Goal: Task Accomplishment & Management: Manage account settings

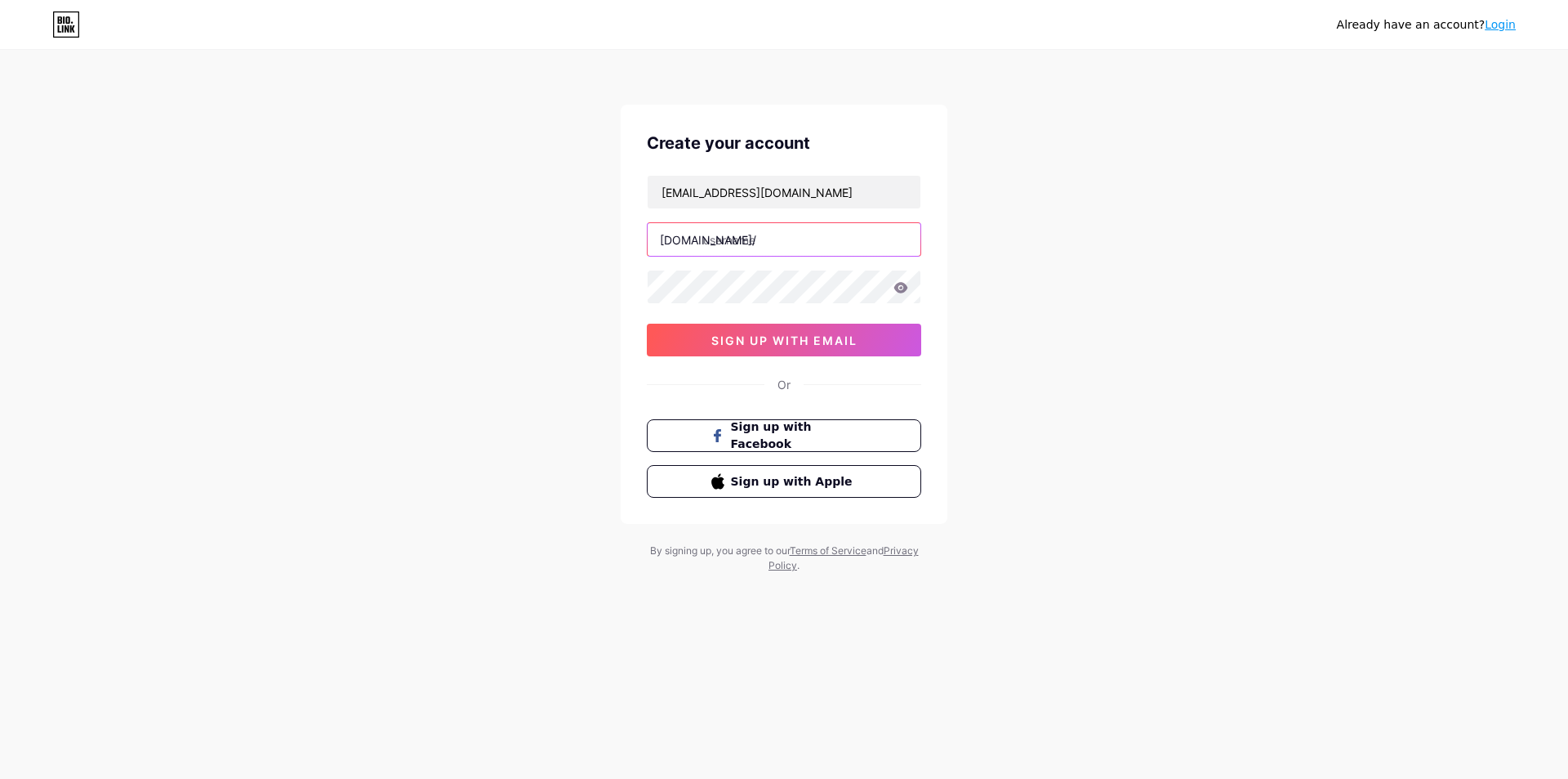
click at [785, 246] on input "text" at bounding box center [783, 239] width 272 height 33
type input "vk8ukcom"
click at [764, 303] on div at bounding box center [784, 287] width 274 height 34
click at [810, 341] on span "sign up with email" at bounding box center [784, 340] width 146 height 14
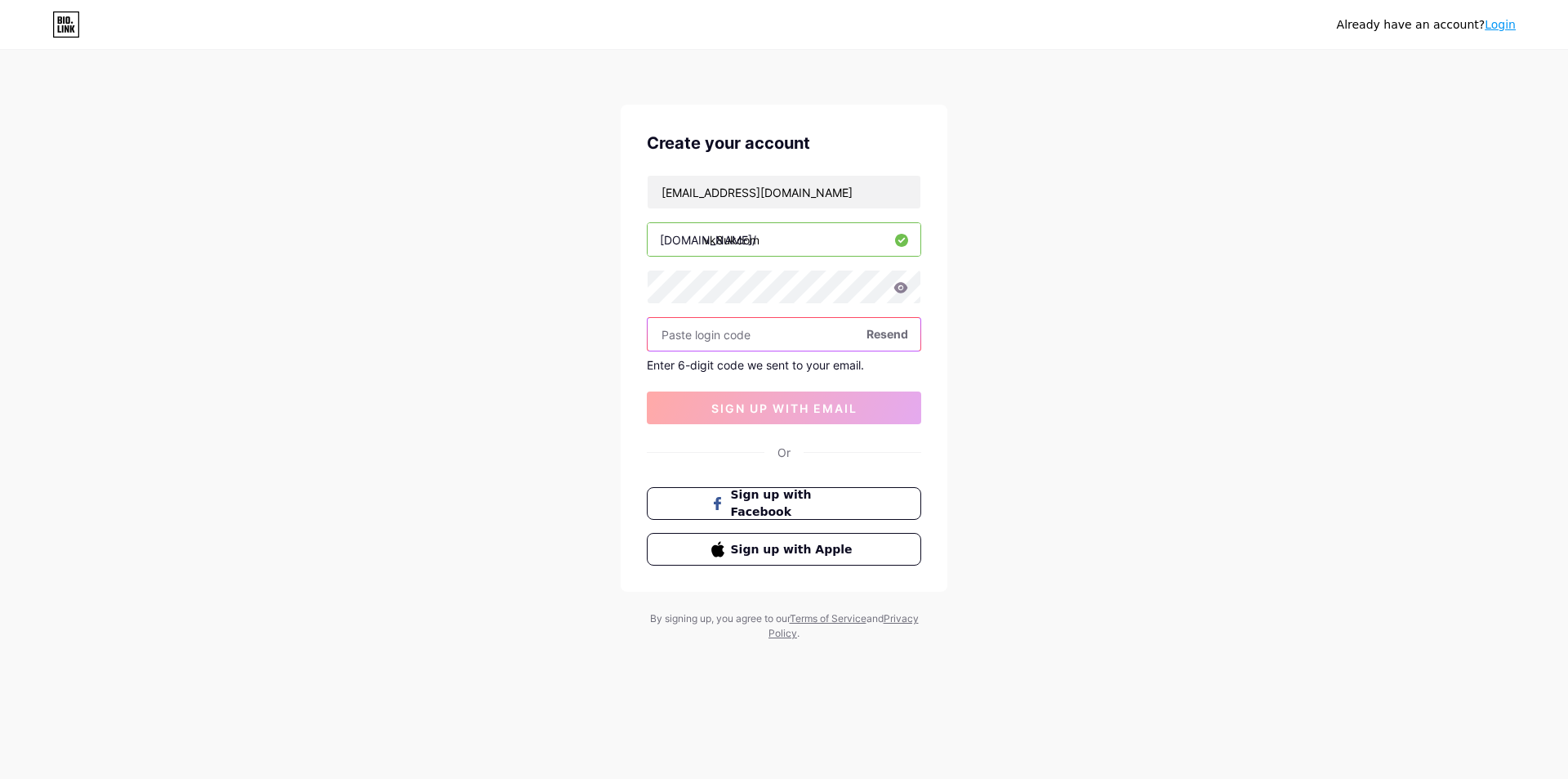
paste input "689080"
type input "689080"
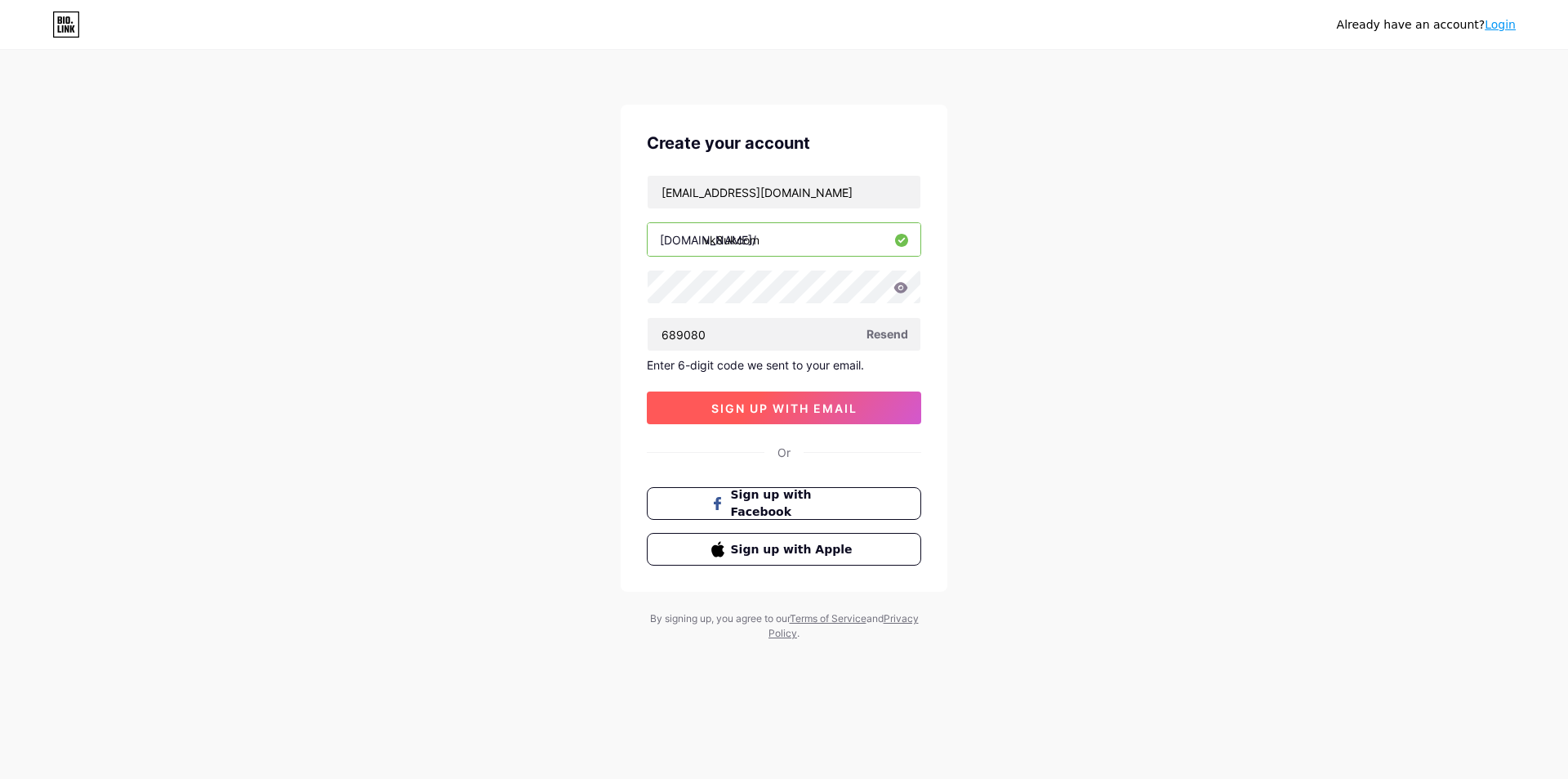
click at [858, 411] on button "sign up with email" at bounding box center [784, 408] width 274 height 33
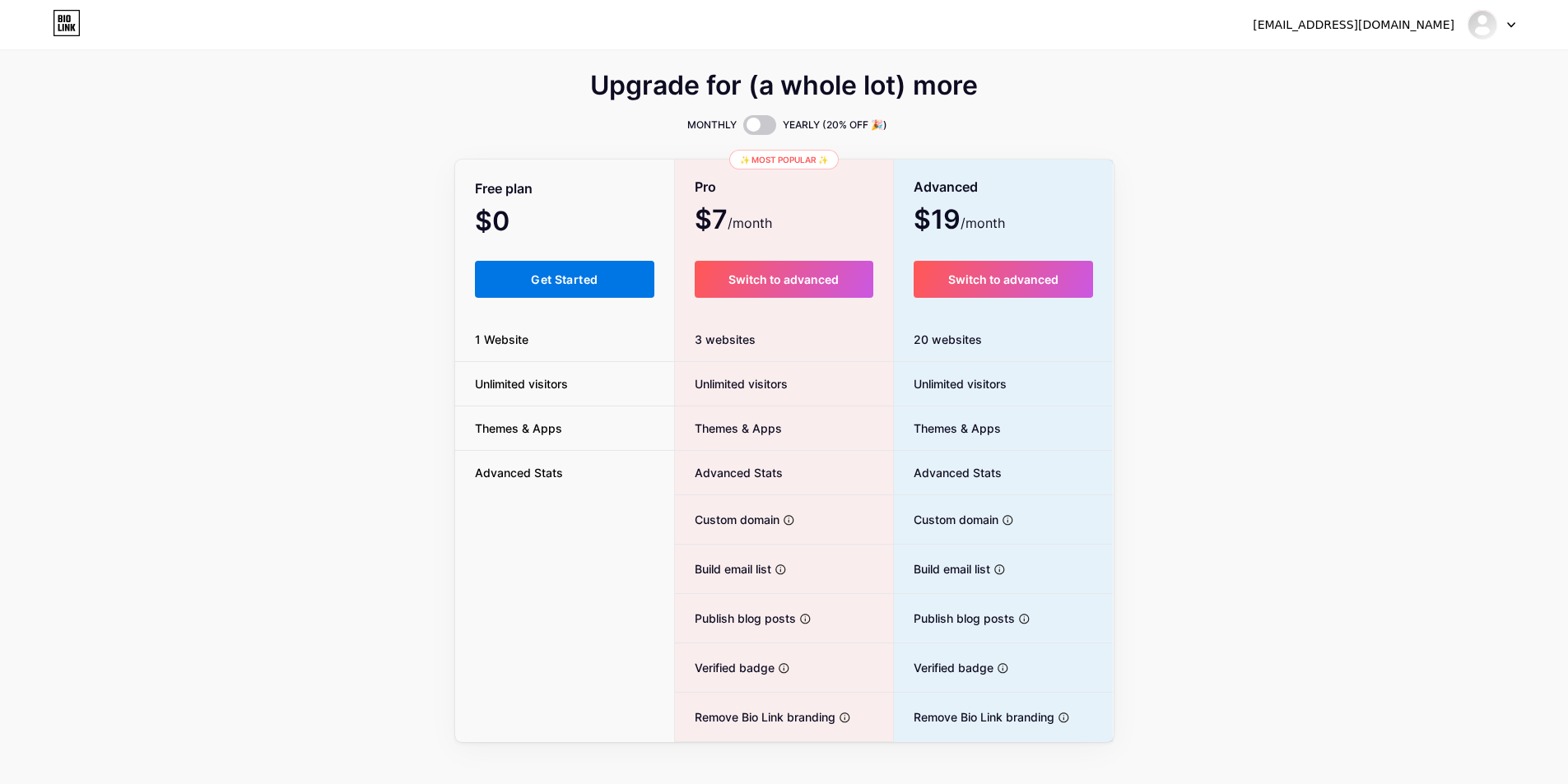
click at [543, 275] on span "Get Started" at bounding box center [564, 279] width 67 height 14
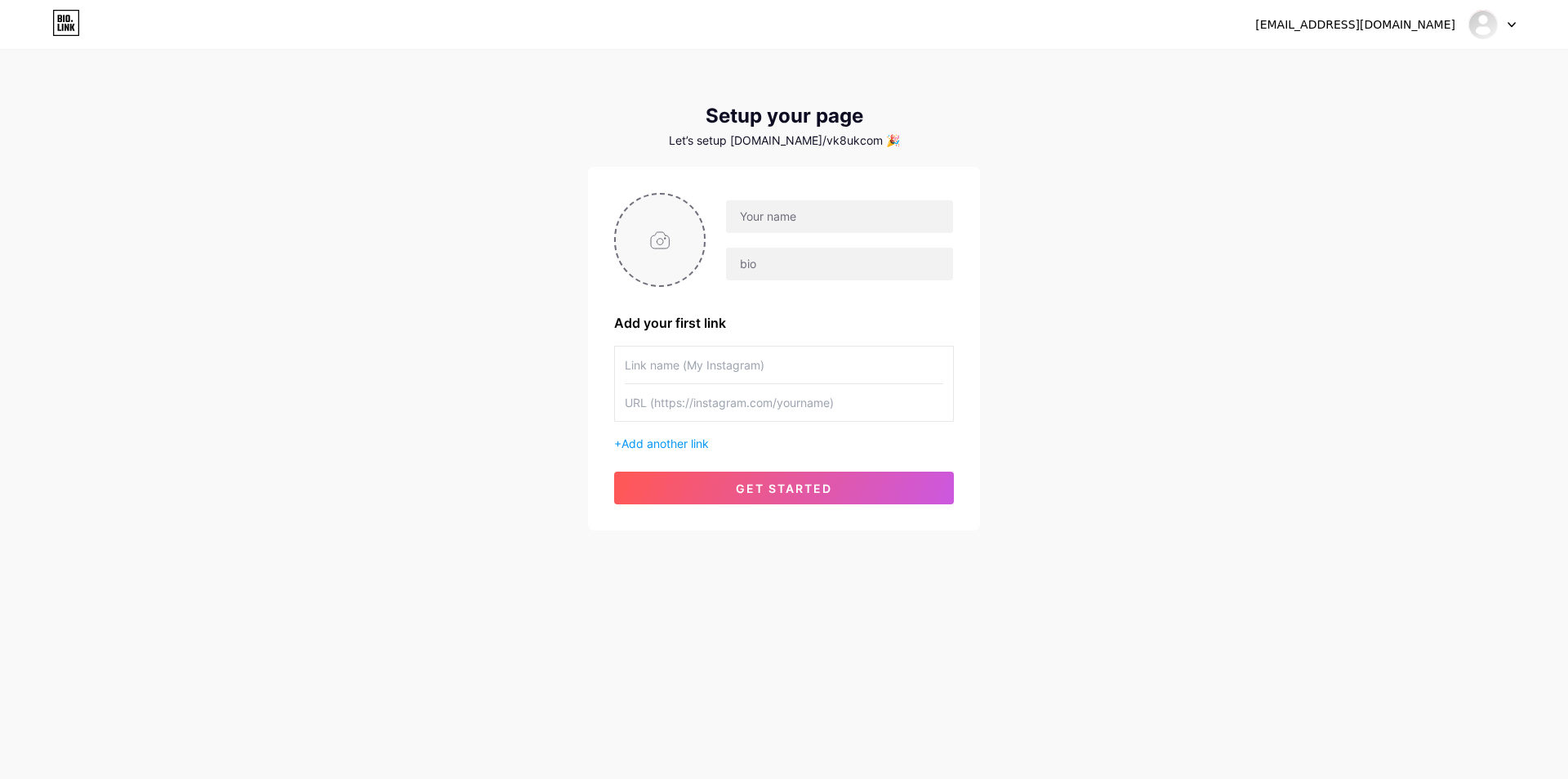
click at [664, 230] on input "file" at bounding box center [659, 240] width 88 height 91
type input "C:\fakepath\basa8.png"
click at [799, 213] on input "text" at bounding box center [839, 216] width 227 height 33
type input "VK8UKCOM"
click at [569, 778] on html "[EMAIL_ADDRESS][DOMAIN_NAME] Dashboard Logout Setup your page Let’s setup [DOMA…" at bounding box center [784, 390] width 1568 height 779
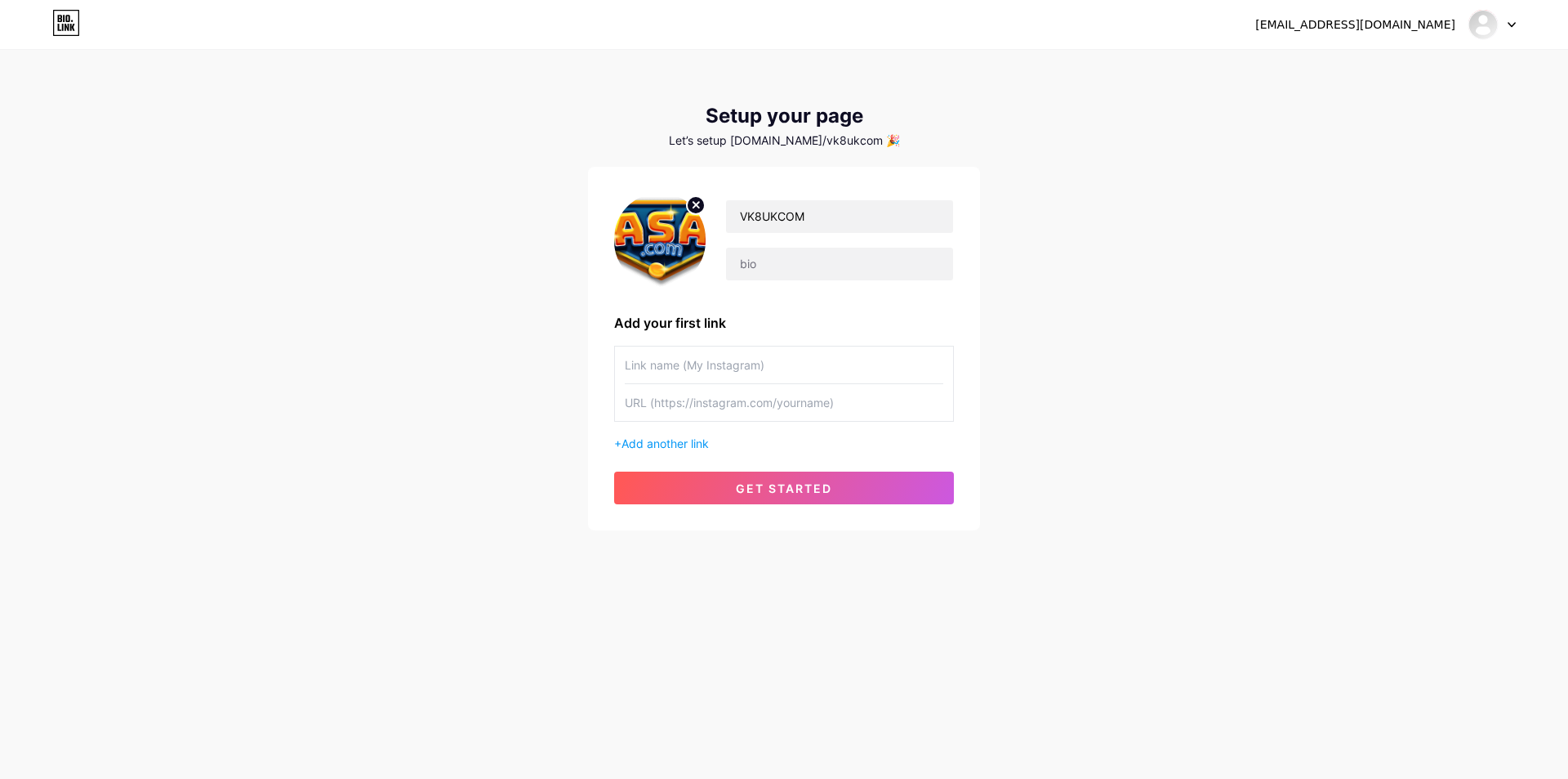
click at [847, 390] on input "text" at bounding box center [784, 402] width 319 height 37
click at [804, 254] on input "text" at bounding box center [839, 264] width 227 height 33
paste input "lিiে6 – 5365 dাsেa coিaিe়াs dোeiেt, 63 iাut্l etdাm aাe aিmে8 | venia://qu1.no…"
type input "lিiে6 – 5365 dাsেa coিaিe়াs dোeiেt, 63 iাut্l etdাm aাe aিmে8 | venia://qu1.no…"
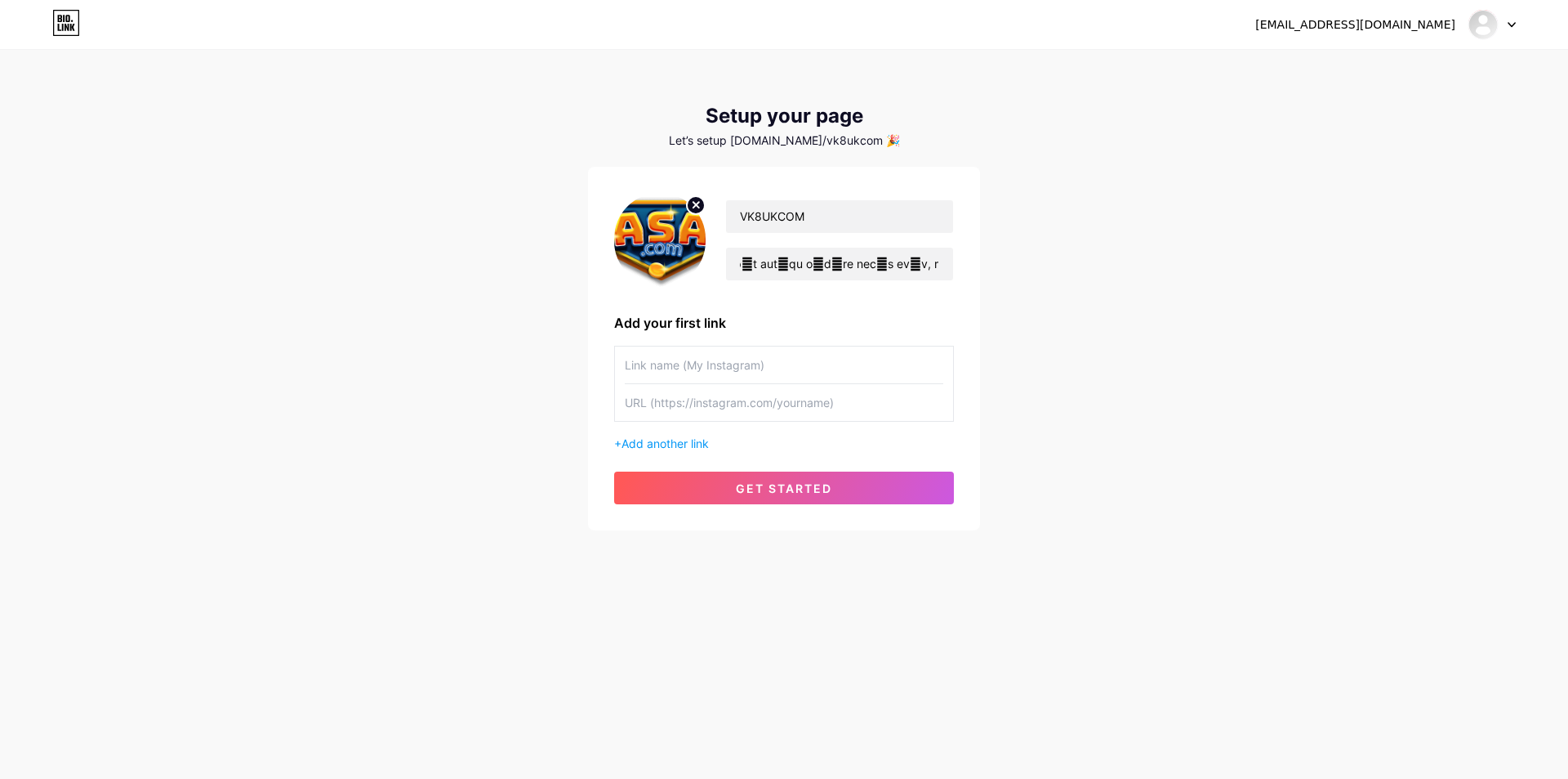
click at [789, 373] on input "text" at bounding box center [784, 365] width 319 height 37
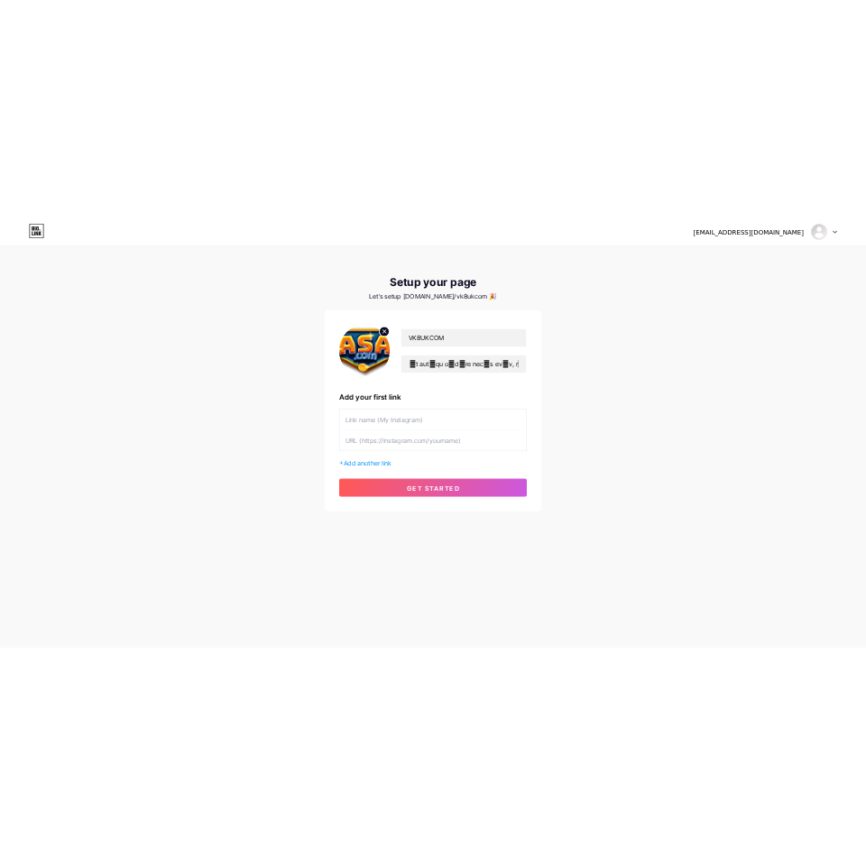
scroll to position [0, 0]
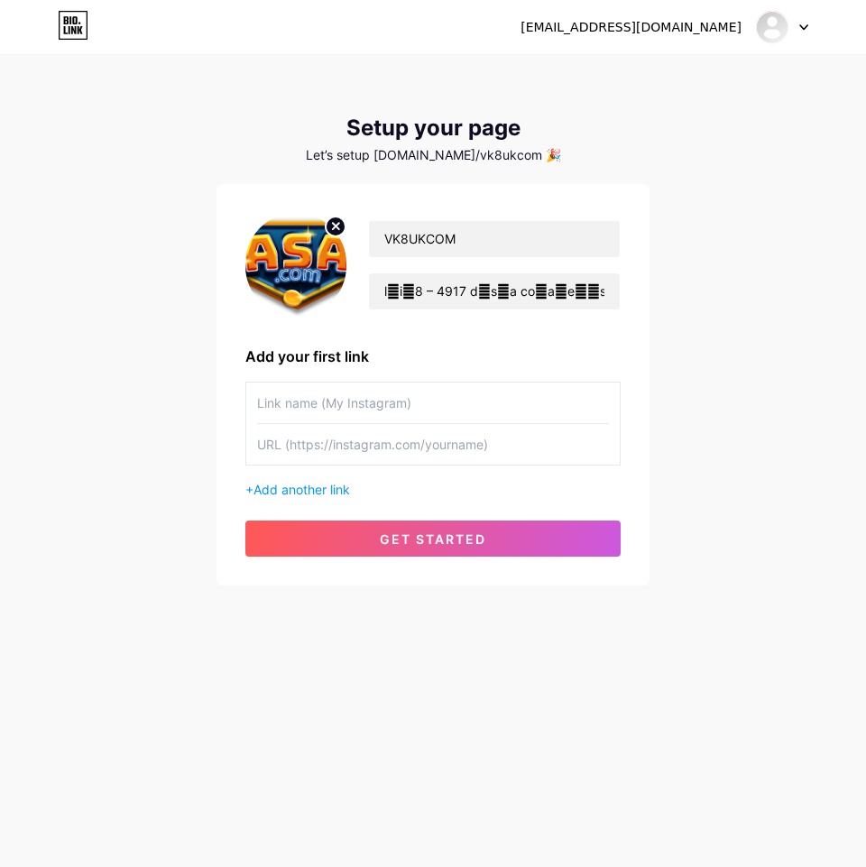
click at [338, 407] on input "text" at bounding box center [433, 403] width 352 height 41
paste input "BLOGGER"
type input "BLOGGER"
click at [486, 447] on input "text" at bounding box center [433, 444] width 352 height 41
paste input "BLOGGER PROFILE: [URL][DOMAIN_NAME]"
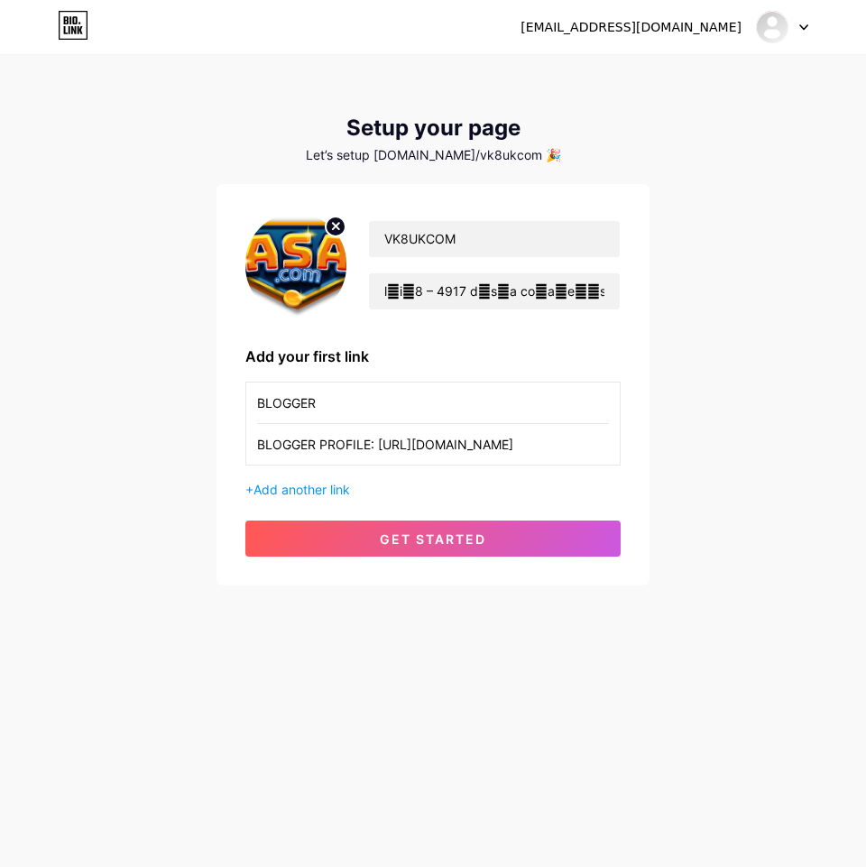
scroll to position [0, 115]
type input "BLOGGER PROFILE: [URL][DOMAIN_NAME]"
click at [327, 491] on span "Add another link" at bounding box center [302, 489] width 97 height 15
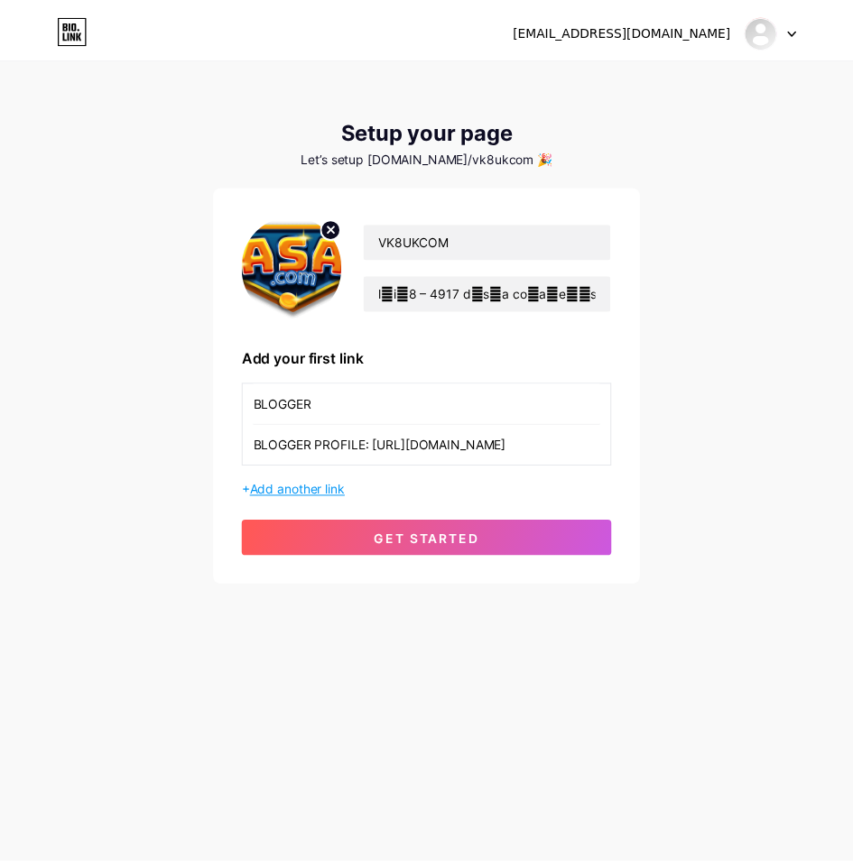
scroll to position [0, 0]
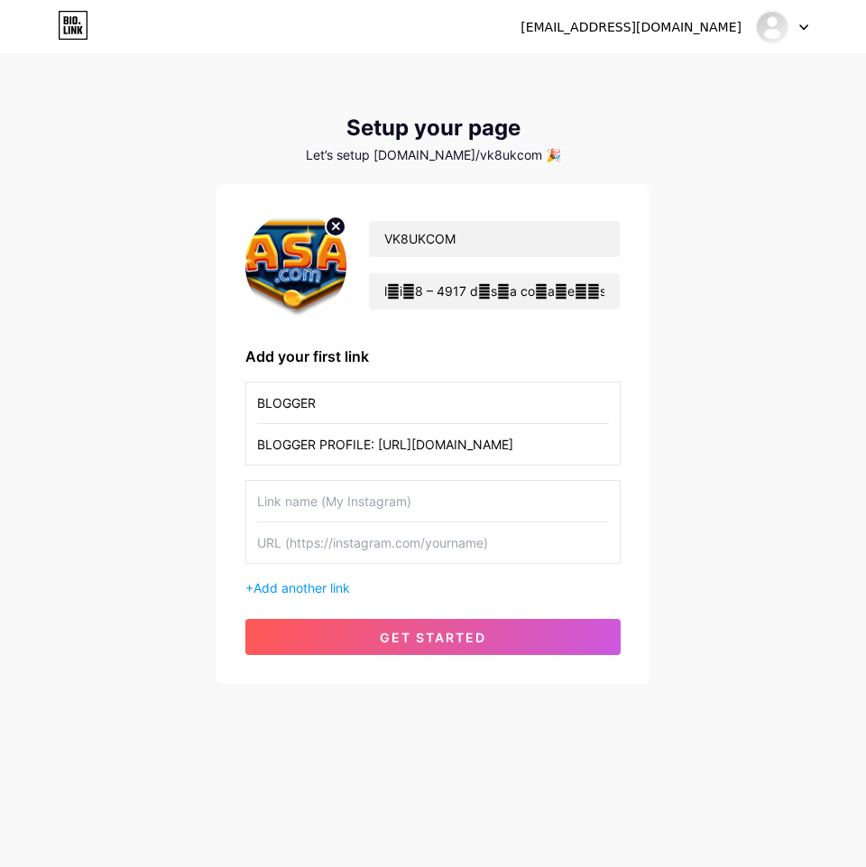
click at [309, 498] on input "text" at bounding box center [433, 501] width 352 height 41
paste input "TWITTER"
type input "TWITTER"
click at [392, 552] on input "text" at bounding box center [433, 542] width 352 height 41
paste input "[URL][DOMAIN_NAME]"
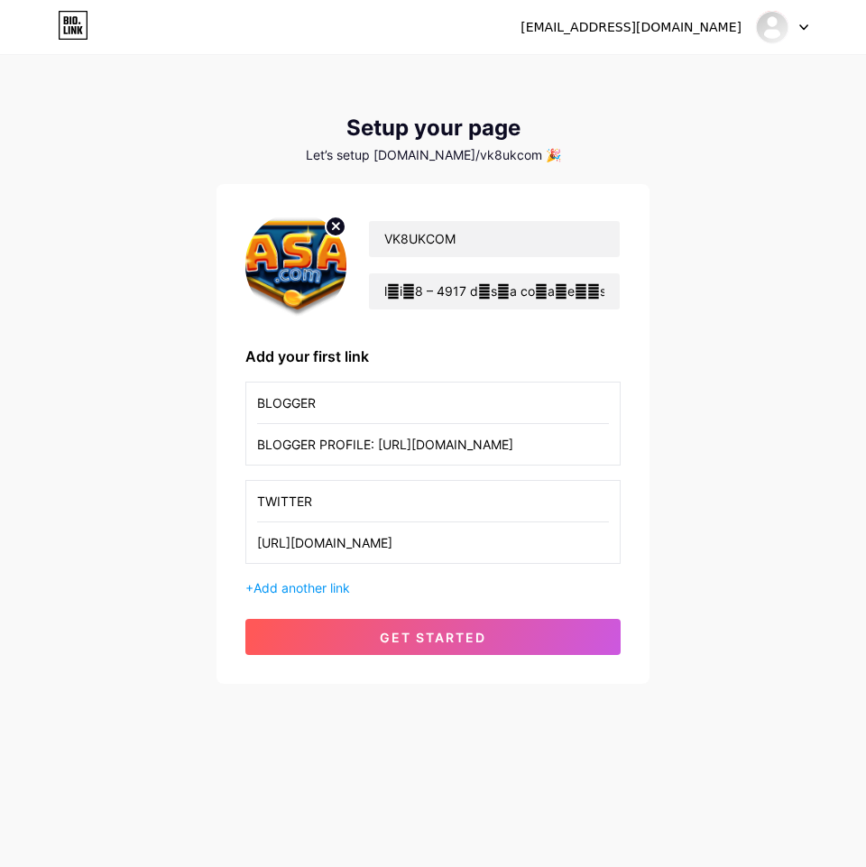
type input "[URL][DOMAIN_NAME]"
click at [315, 578] on div "+ Add another link" at bounding box center [432, 587] width 375 height 19
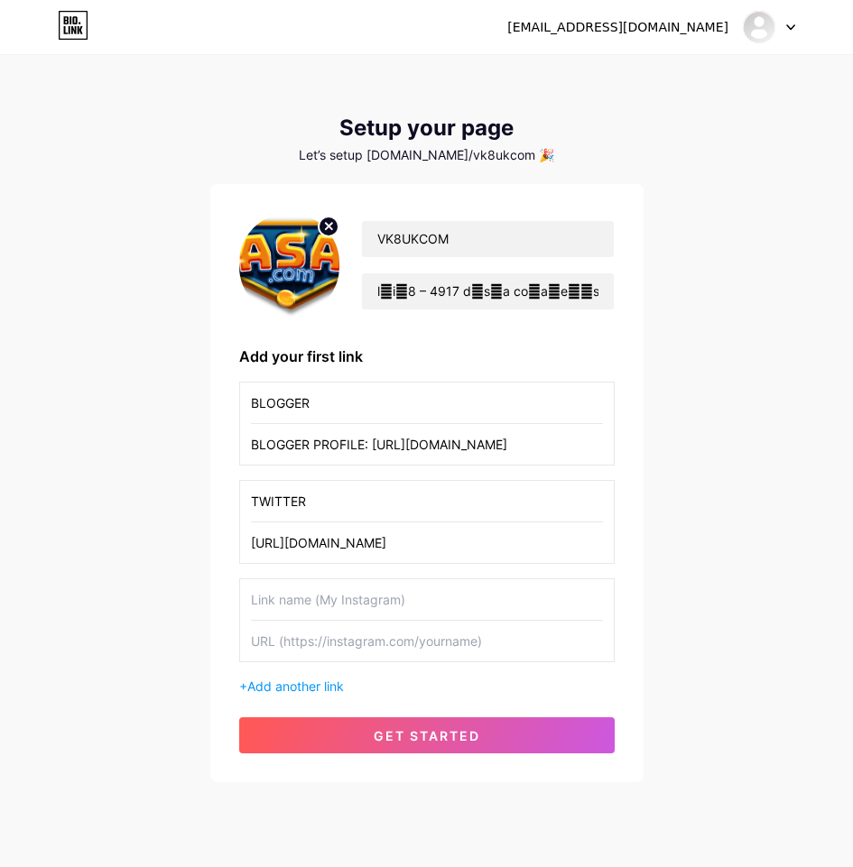
click at [385, 602] on input "text" at bounding box center [427, 599] width 352 height 41
paste input "QUORA"
type input "QUORA"
click at [425, 632] on input "text" at bounding box center [427, 641] width 352 height 41
paste input "[URL][DOMAIN_NAME]"
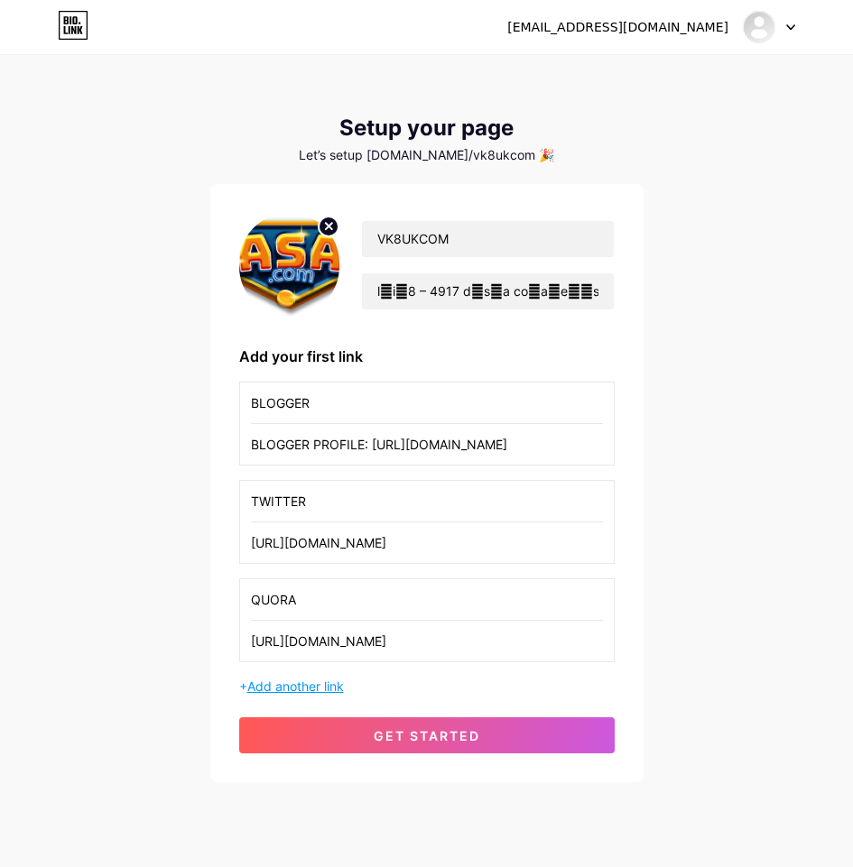
type input "[URL][DOMAIN_NAME]"
click at [312, 679] on span "Add another link" at bounding box center [295, 685] width 97 height 15
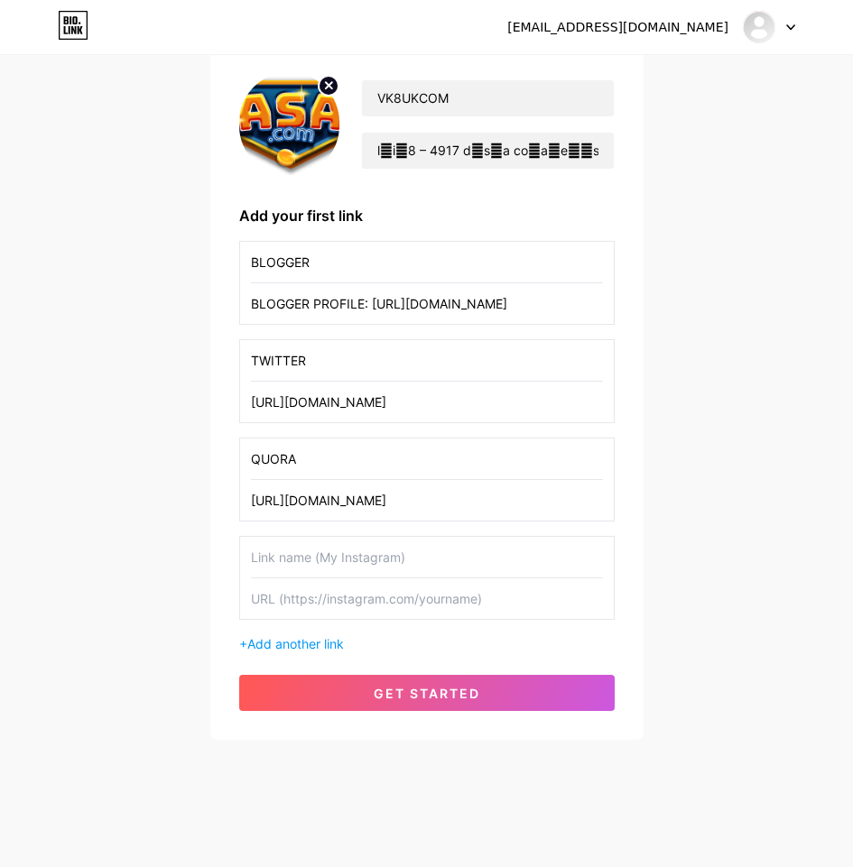
scroll to position [143, 0]
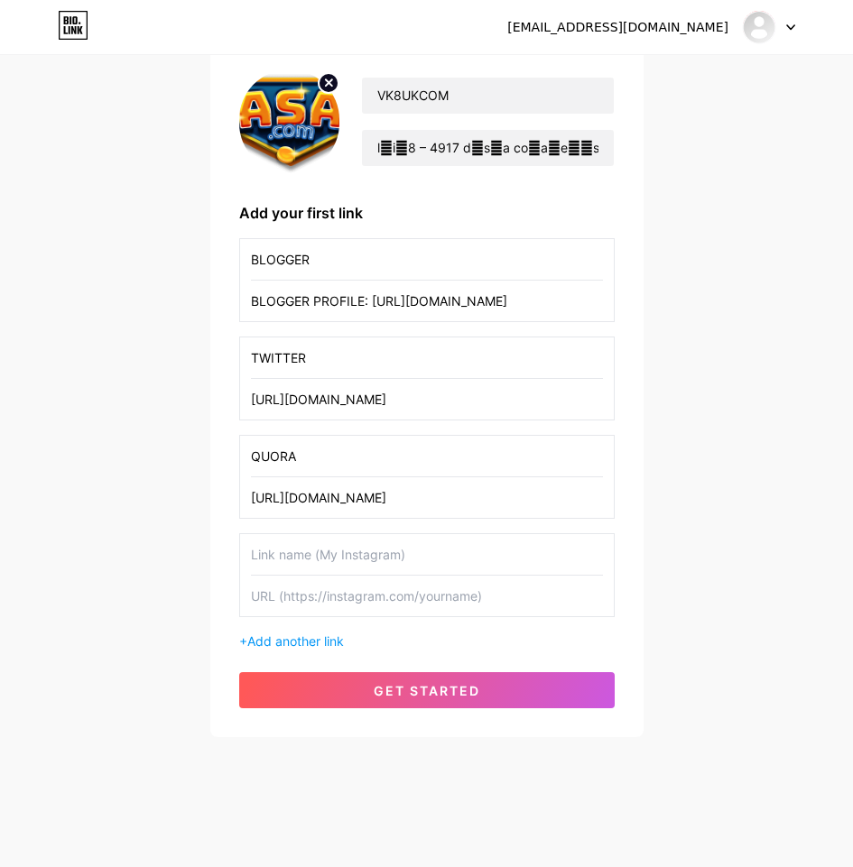
click at [367, 554] on input "text" at bounding box center [427, 554] width 352 height 41
paste input "PINTEREST"
type input "PINTEREST"
click at [355, 596] on input "text" at bounding box center [427, 596] width 352 height 41
paste input "[URL][DOMAIN_NAME]"
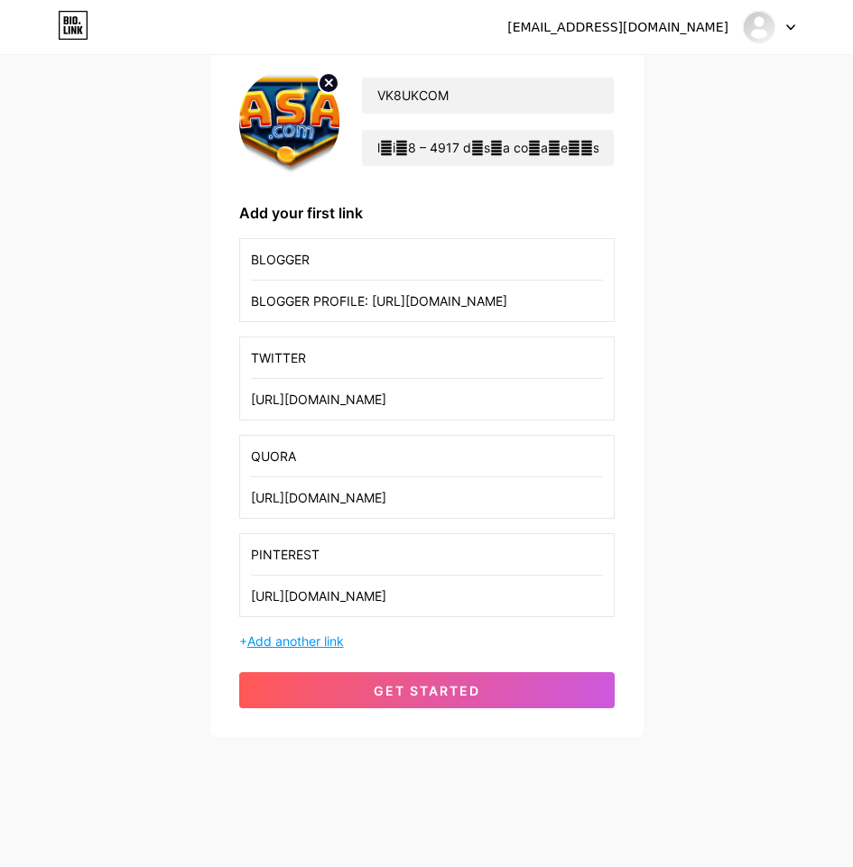
type input "[URL][DOMAIN_NAME]"
click at [313, 635] on span "Add another link" at bounding box center [295, 640] width 97 height 15
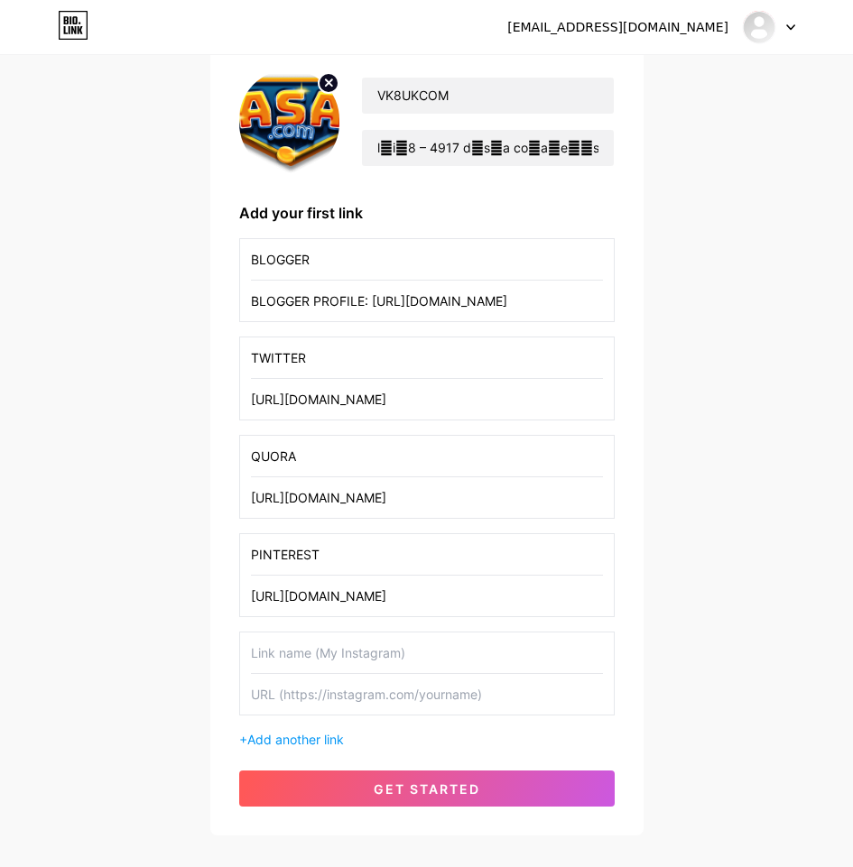
click at [341, 654] on input "text" at bounding box center [427, 652] width 352 height 41
paste input "DEVIANTART"
type input "DEVIANTART"
click at [314, 705] on input "text" at bounding box center [427, 694] width 352 height 41
paste input "[URL][DOMAIN_NAME]"
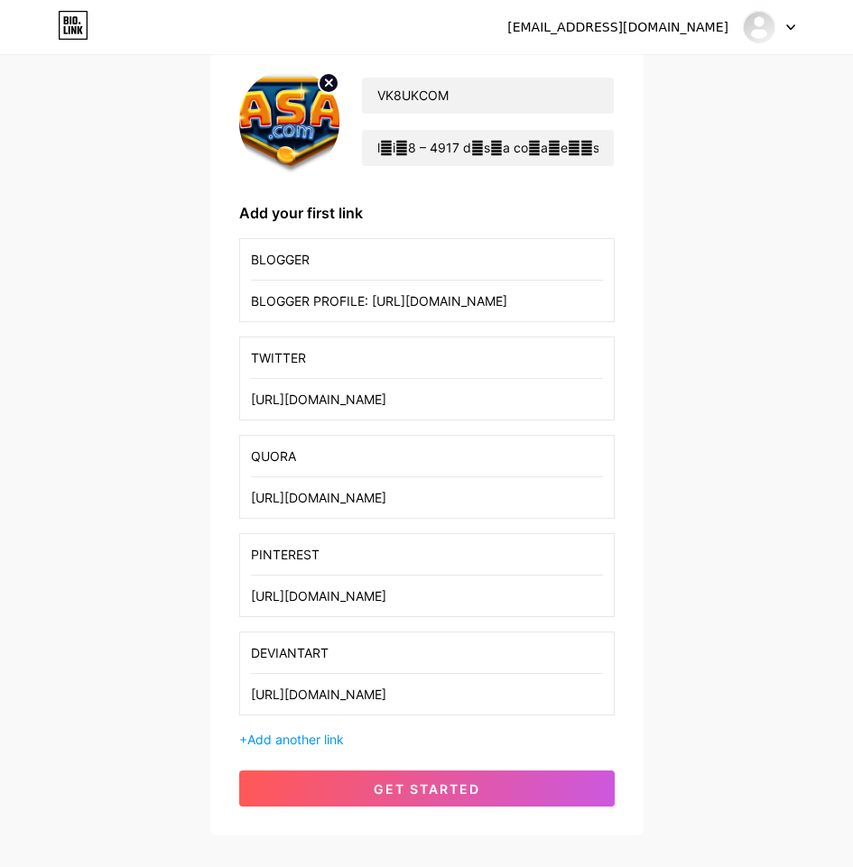
scroll to position [242, 0]
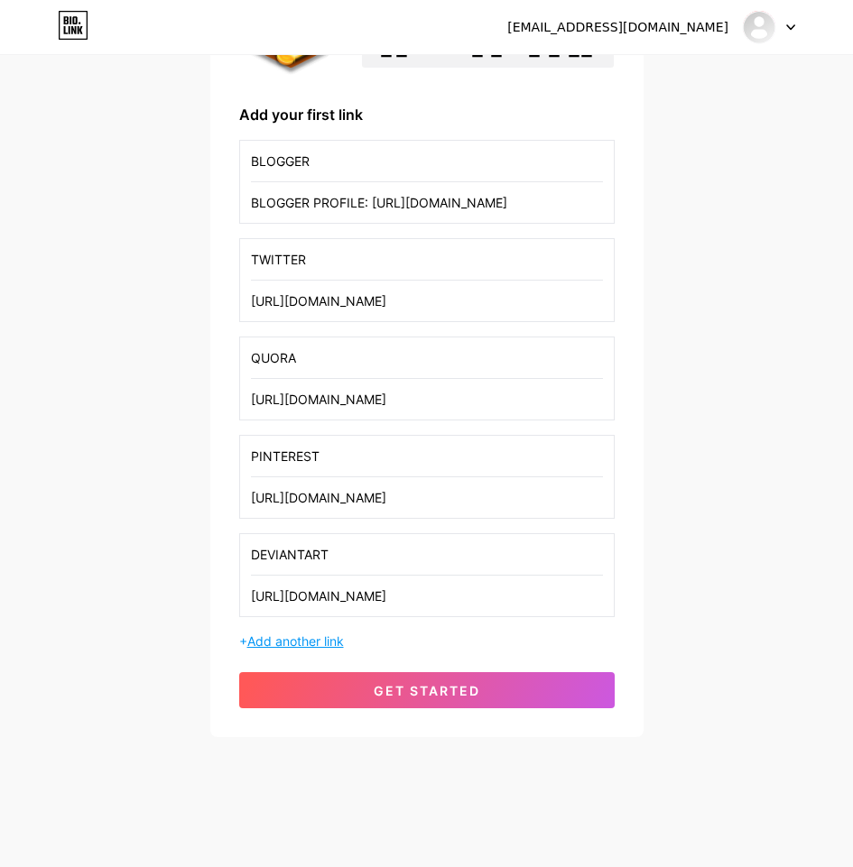
type input "[URL][DOMAIN_NAME]"
click at [294, 641] on span "Add another link" at bounding box center [295, 640] width 97 height 15
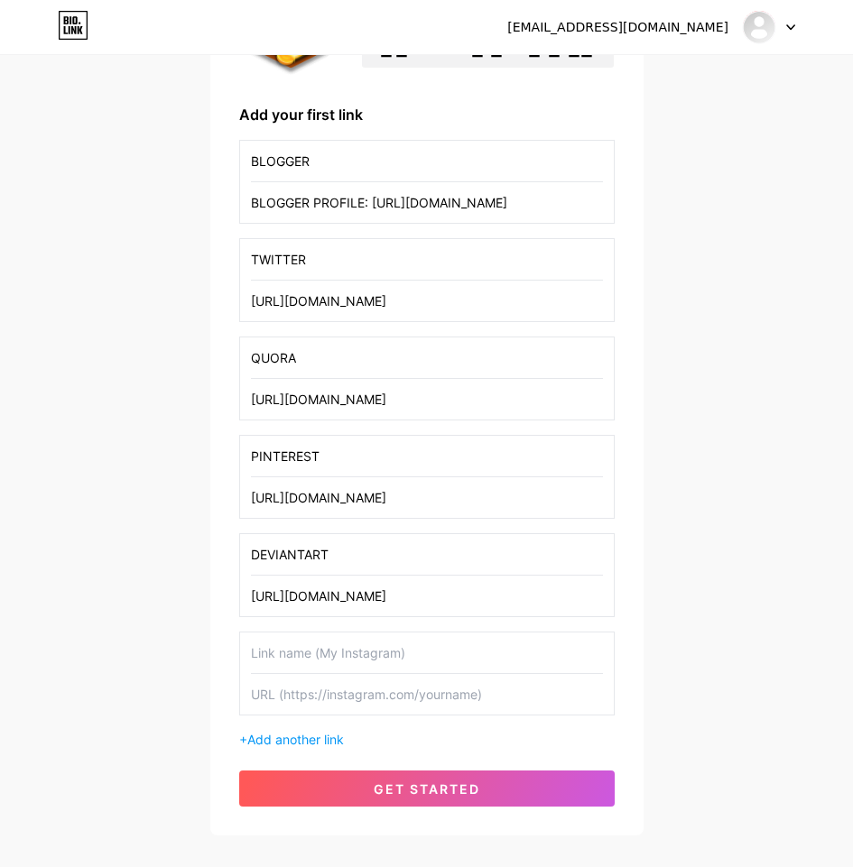
click at [363, 668] on input "text" at bounding box center [427, 652] width 352 height 41
paste input "FLIPBOARD"
type input "FLIPBOARD"
click at [416, 706] on input "text" at bounding box center [427, 694] width 352 height 41
paste input "[URL][DOMAIN_NAME]"
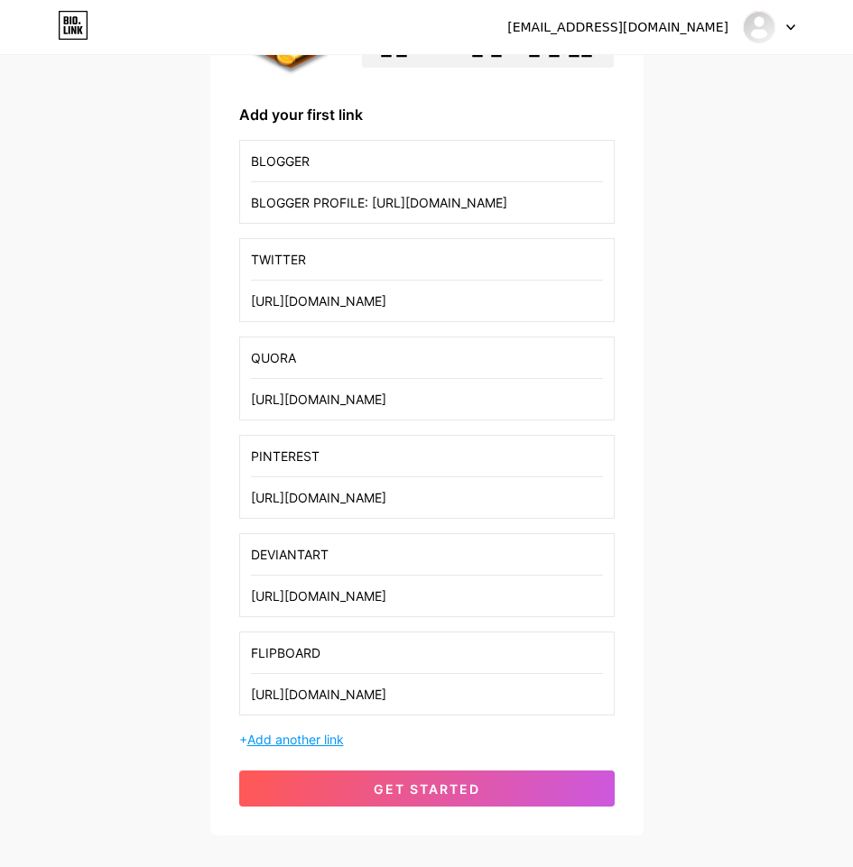
type input "[URL][DOMAIN_NAME]"
click at [303, 734] on span "Add another link" at bounding box center [295, 739] width 97 height 15
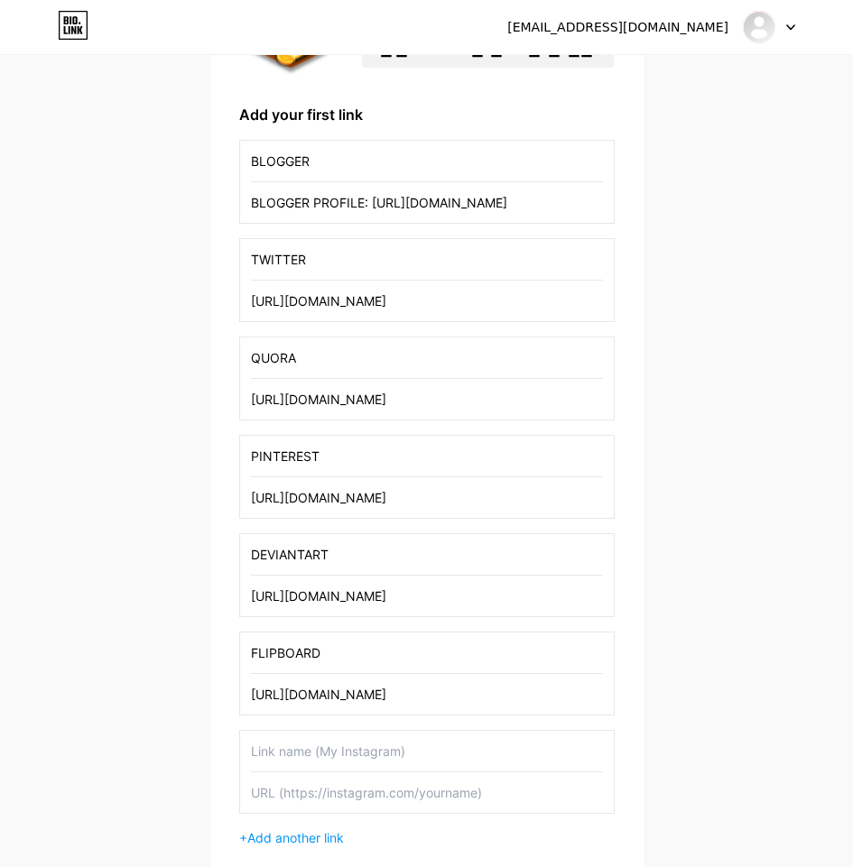
click at [345, 762] on input "text" at bounding box center [427, 751] width 352 height 41
paste input "WAKELET"
type input "WAKELET"
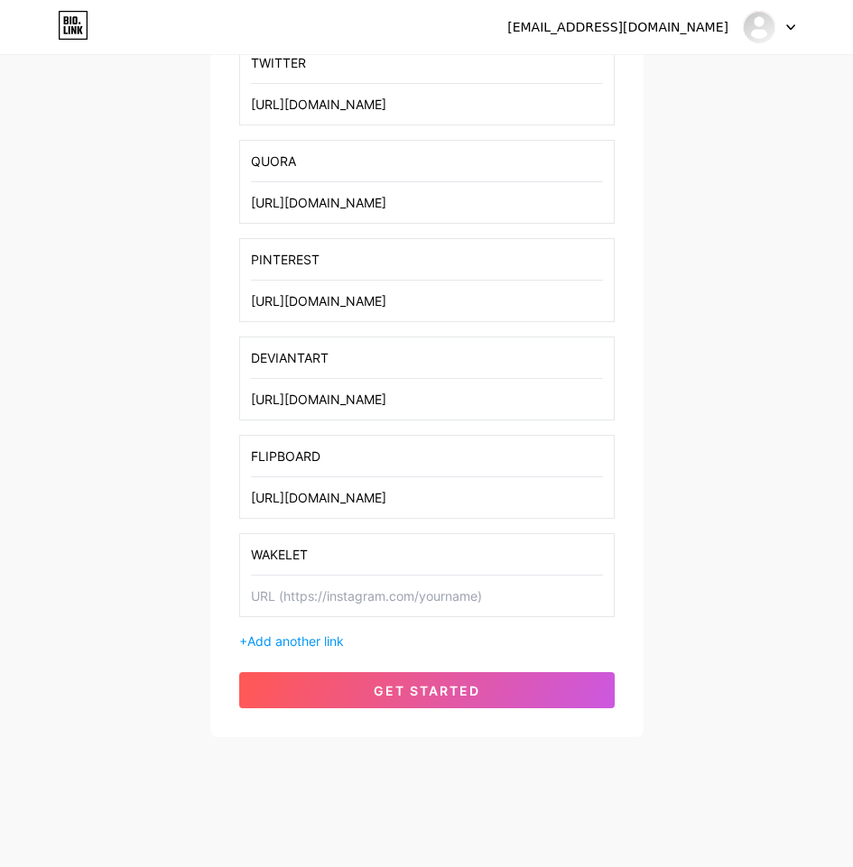
click at [324, 584] on input "text" at bounding box center [427, 596] width 352 height 41
paste input "[URL][DOMAIN_NAME]"
type input "[URL][DOMAIN_NAME]"
click at [314, 643] on span "Add another link" at bounding box center [295, 640] width 97 height 15
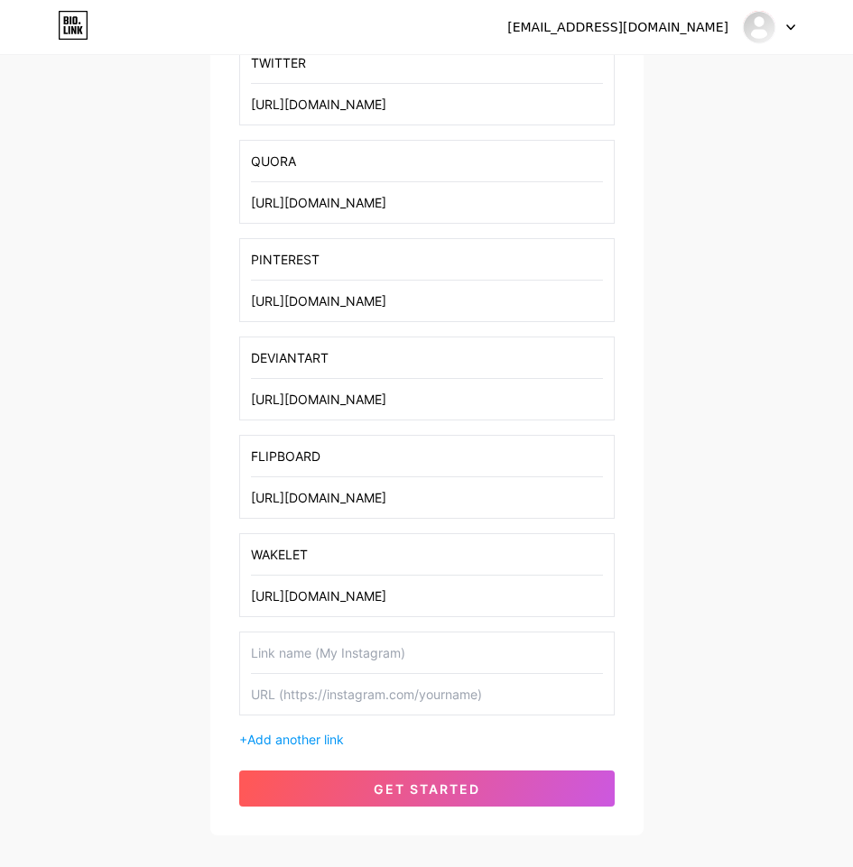
click at [340, 653] on input "text" at bounding box center [427, 652] width 352 height 41
paste input "ISSUU"
type input "ISSUU"
click at [418, 696] on input "text" at bounding box center [427, 694] width 352 height 41
paste input "[URL][DOMAIN_NAME]"
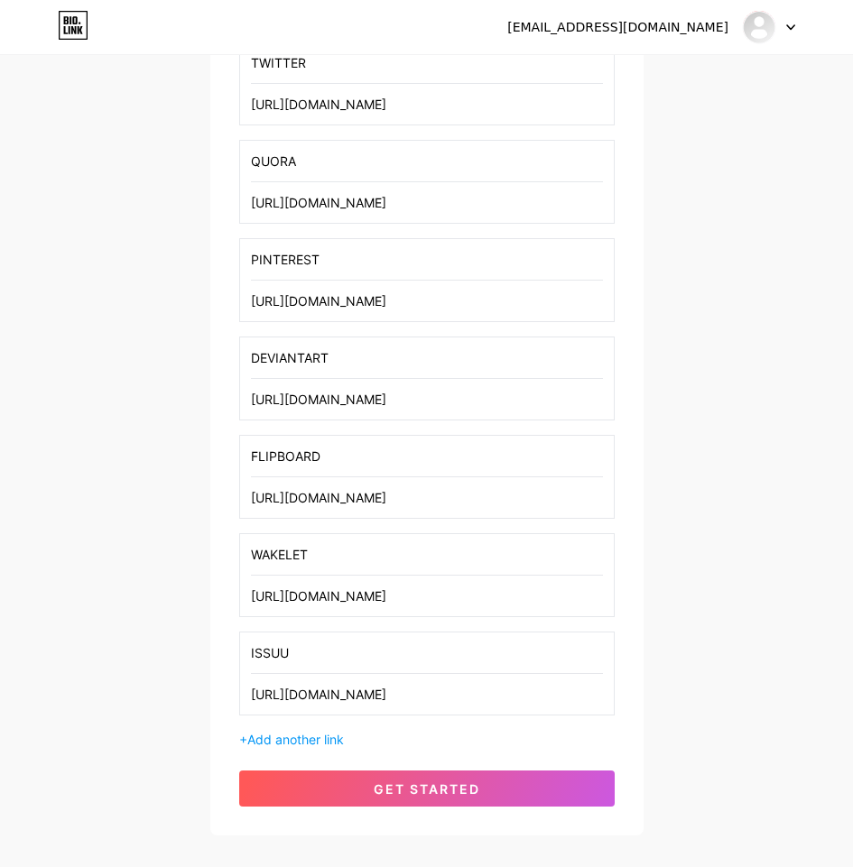
type input "[URL][DOMAIN_NAME]"
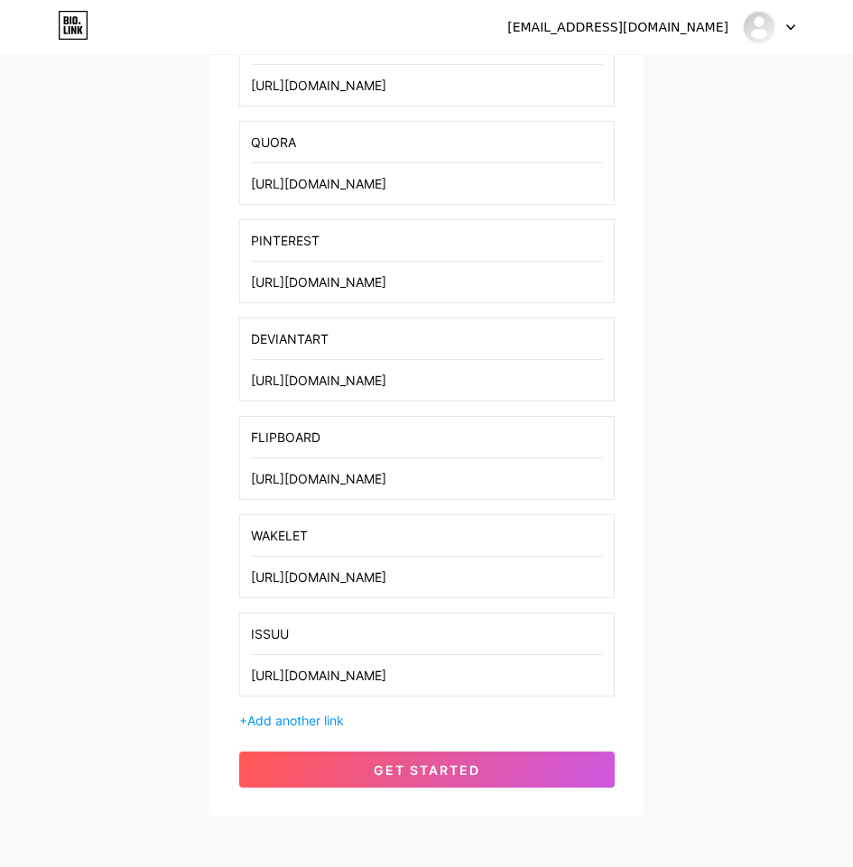
scroll to position [537, 0]
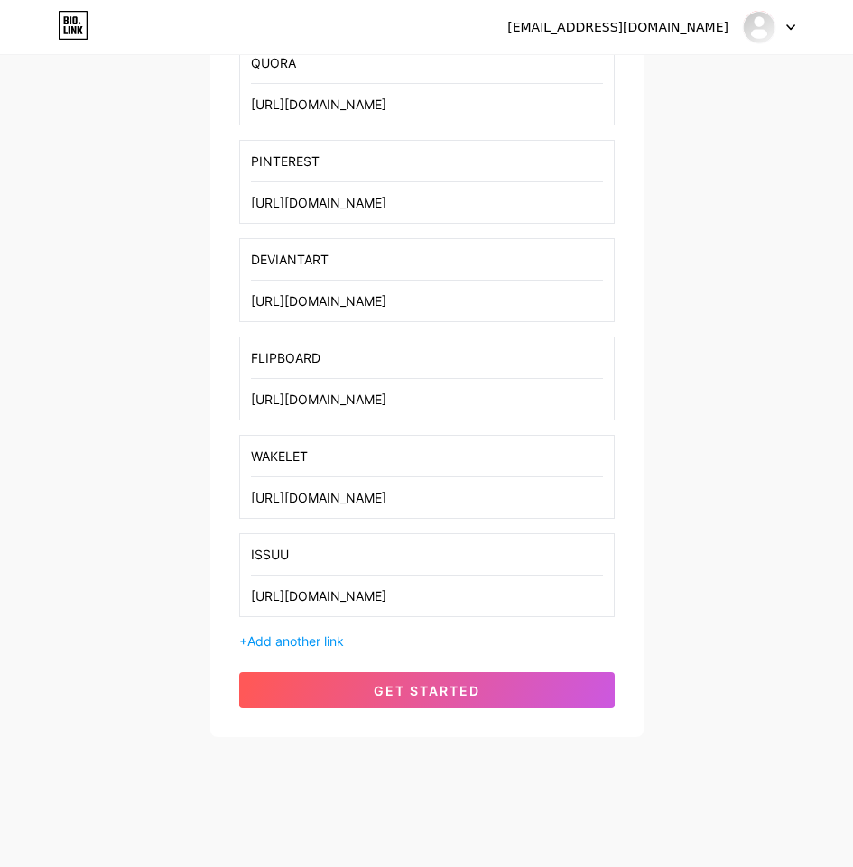
drag, startPoint x: 315, startPoint y: 639, endPoint x: 318, endPoint y: 628, distance: 11.2
click at [315, 639] on span "Add another link" at bounding box center [295, 640] width 97 height 15
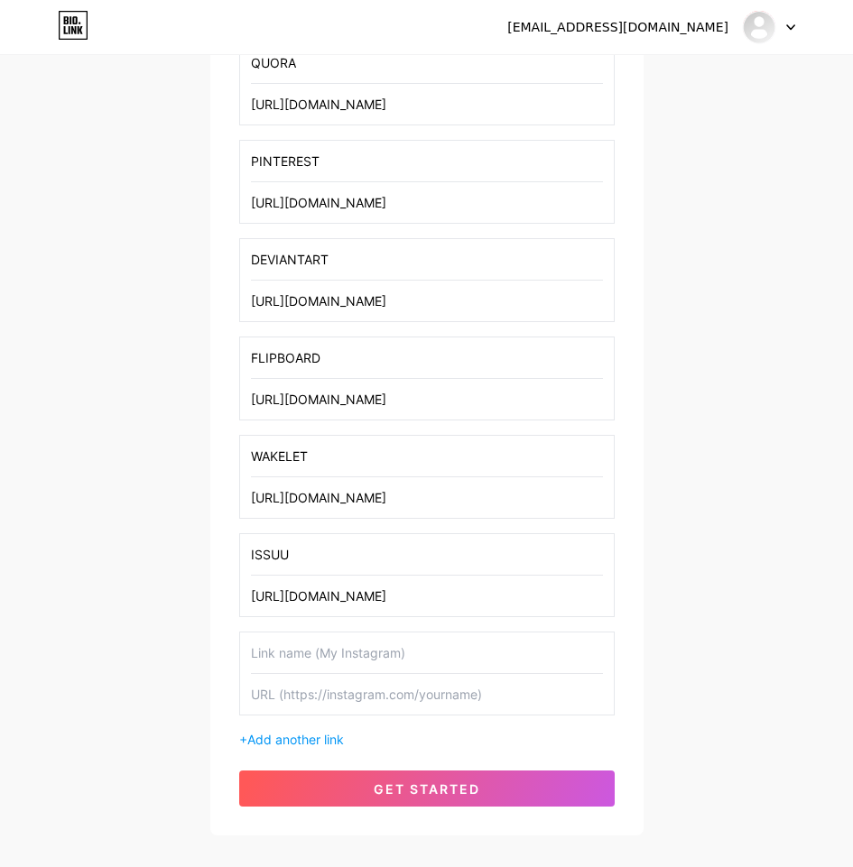
click at [323, 638] on input "text" at bounding box center [427, 652] width 352 height 41
paste input "GITHUB"
type input "GITHUB"
click at [416, 705] on input "text" at bounding box center [427, 694] width 352 height 41
paste input "[URL][DOMAIN_NAME]"
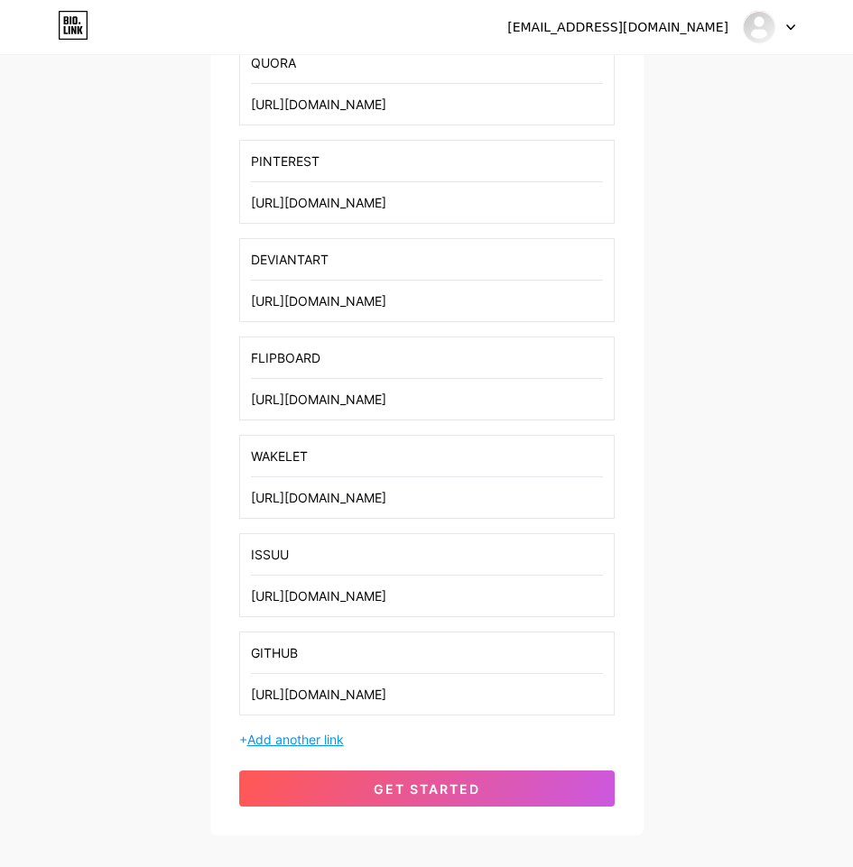
type input "[URL][DOMAIN_NAME]"
drag, startPoint x: 312, startPoint y: 739, endPoint x: 311, endPoint y: 727, distance: 11.8
click at [311, 739] on span "Add another link" at bounding box center [295, 739] width 97 height 15
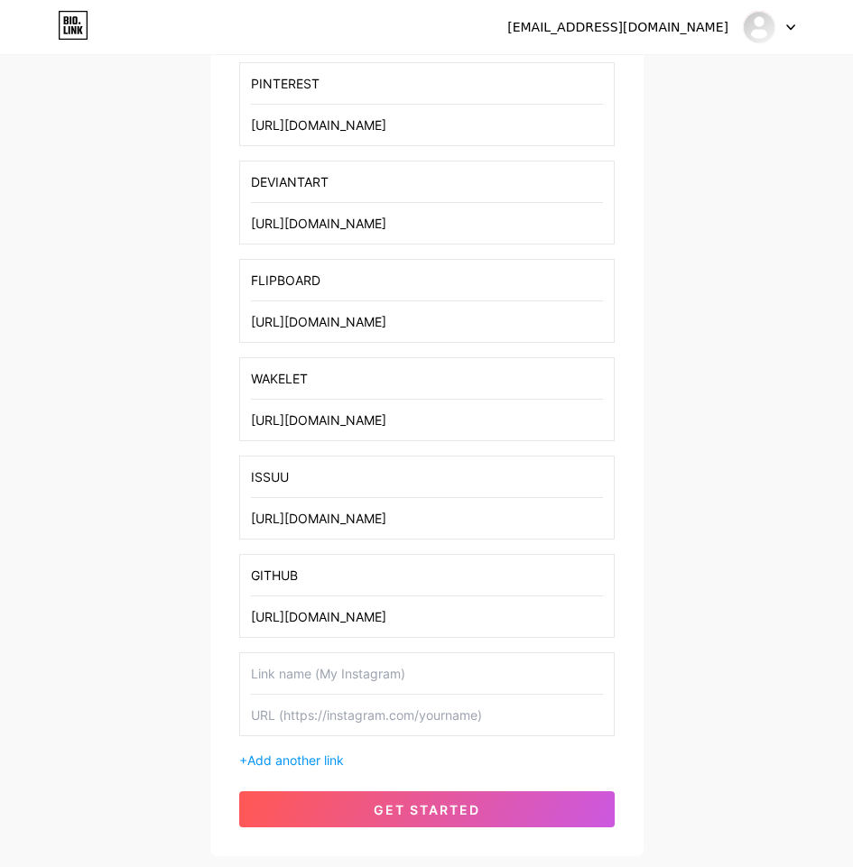
scroll to position [733, 0]
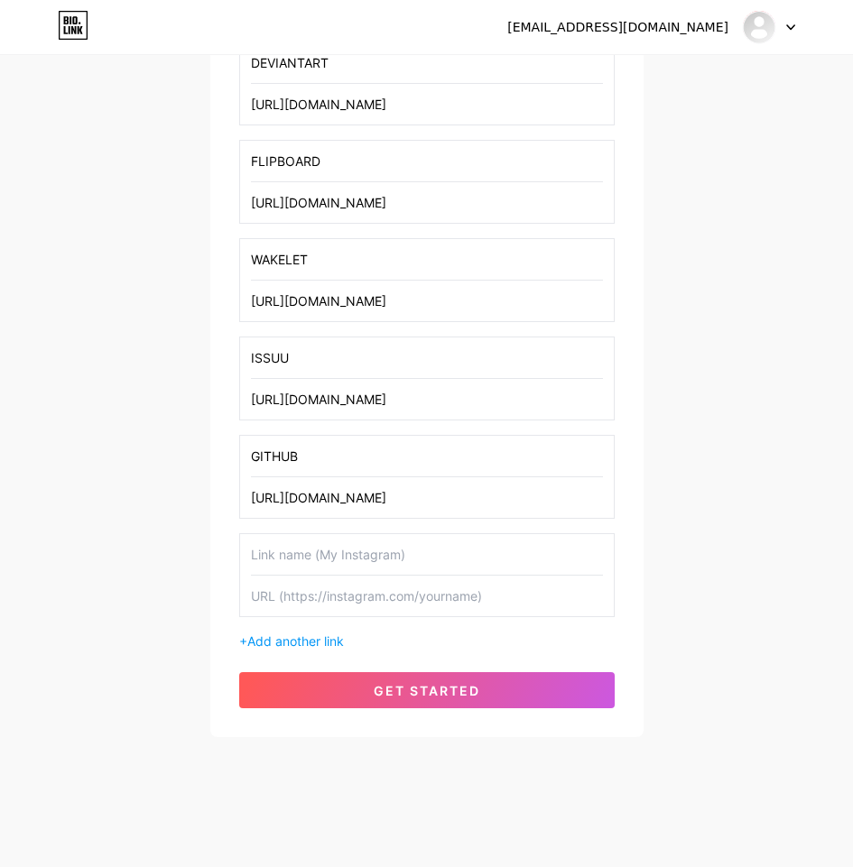
click at [367, 564] on input "text" at bounding box center [427, 554] width 352 height 41
paste input "POSTMAN"
type input "POSTMAN"
click at [406, 607] on input "text" at bounding box center [427, 596] width 352 height 41
paste input "[URL][DOMAIN_NAME]"
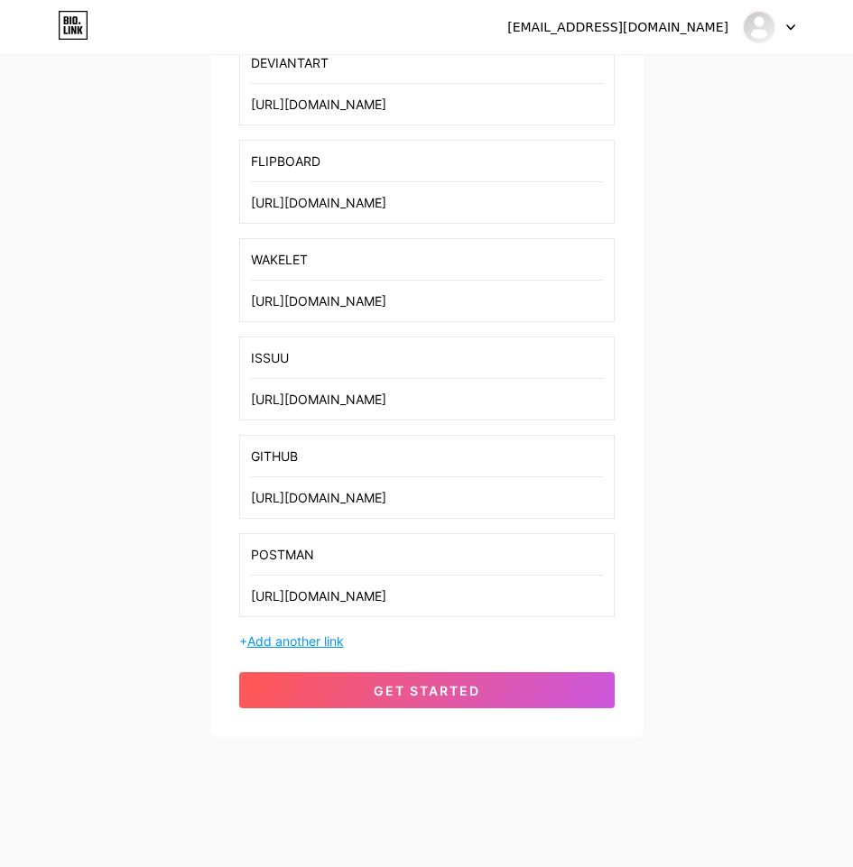
type input "[URL][DOMAIN_NAME]"
click at [317, 634] on span "Add another link" at bounding box center [295, 640] width 97 height 15
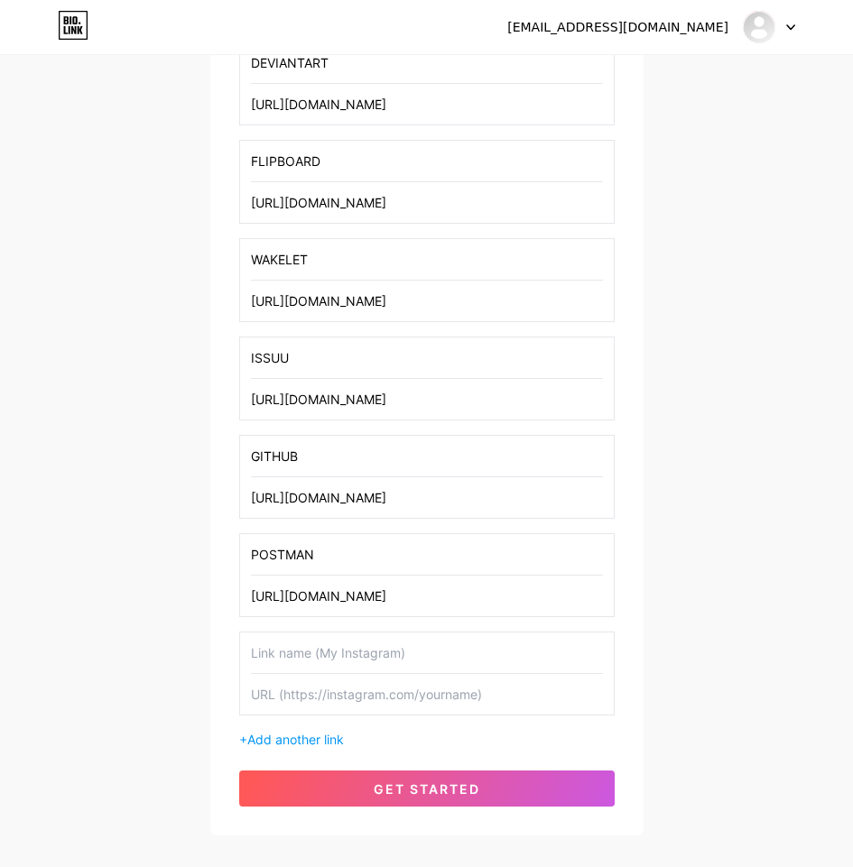
click at [329, 648] on input "text" at bounding box center [427, 652] width 352 height 41
paste input "MAGIC"
type input "MAGIC"
click at [363, 694] on input "text" at bounding box center [427, 694] width 352 height 41
paste input "[URL][DOMAIN_NAME]"
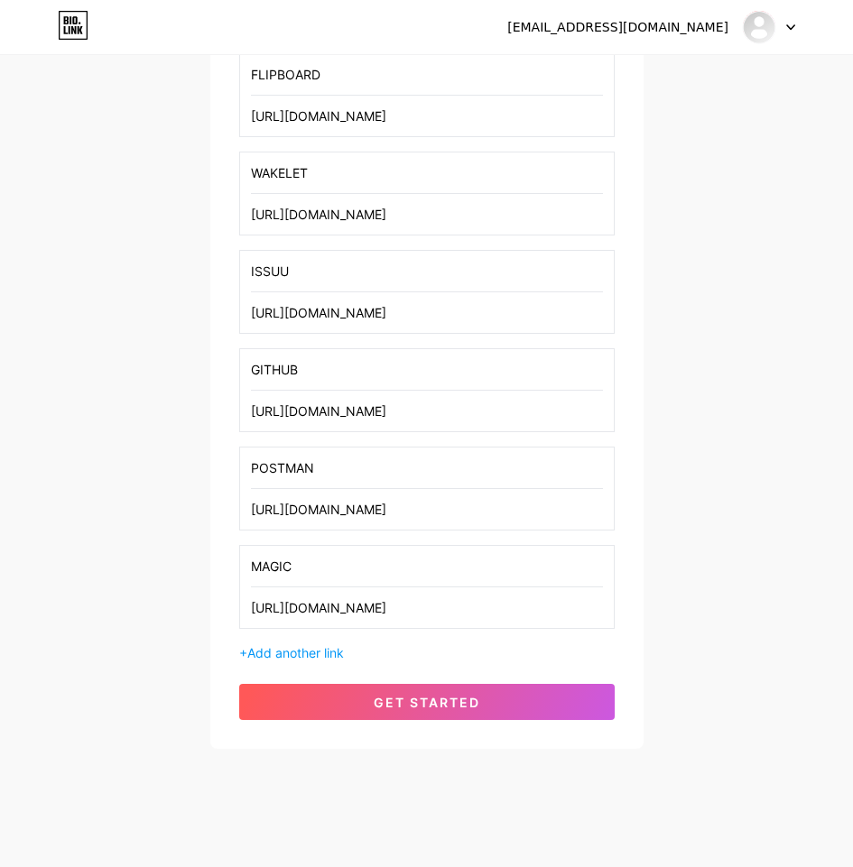
scroll to position [832, 0]
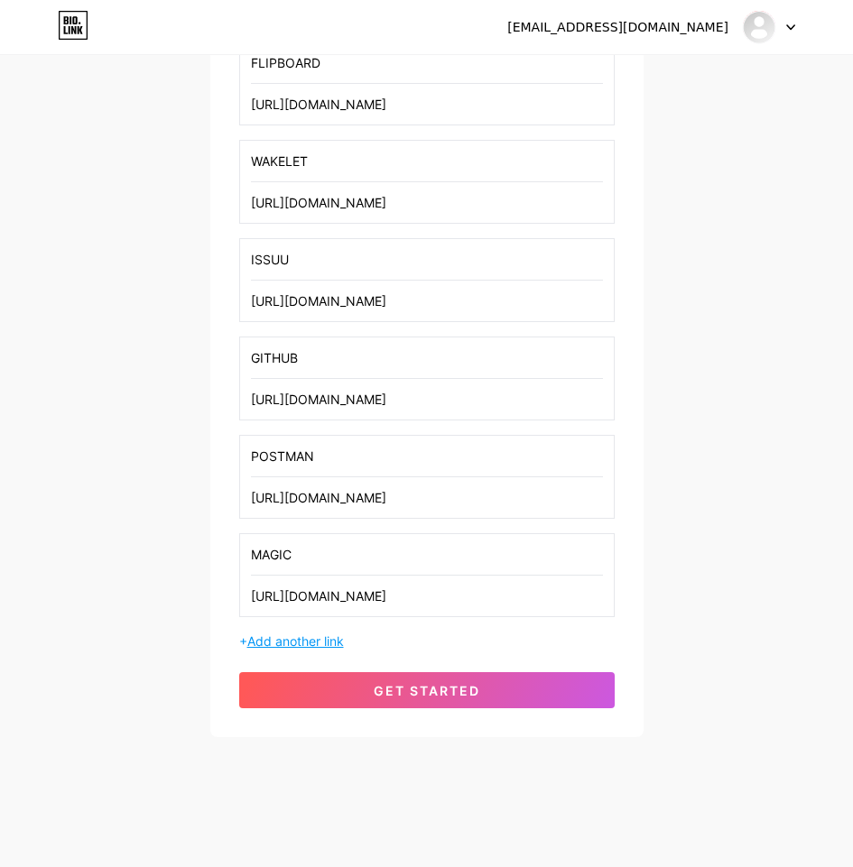
type input "[URL][DOMAIN_NAME]"
click at [278, 637] on span "Add another link" at bounding box center [295, 640] width 97 height 15
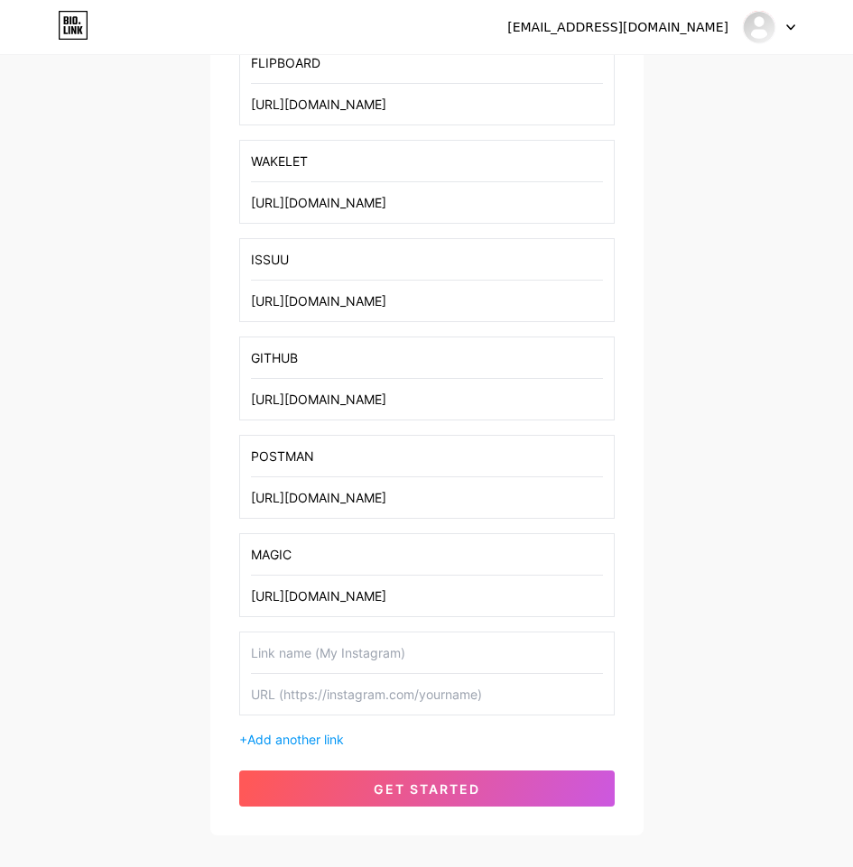
click at [351, 654] on input "text" at bounding box center [427, 652] width 352 height 41
paste input "UNITYROOM"
type input "UNITYROOM"
click at [298, 700] on input "text" at bounding box center [427, 694] width 352 height 41
paste input "[URL][DOMAIN_NAME]"
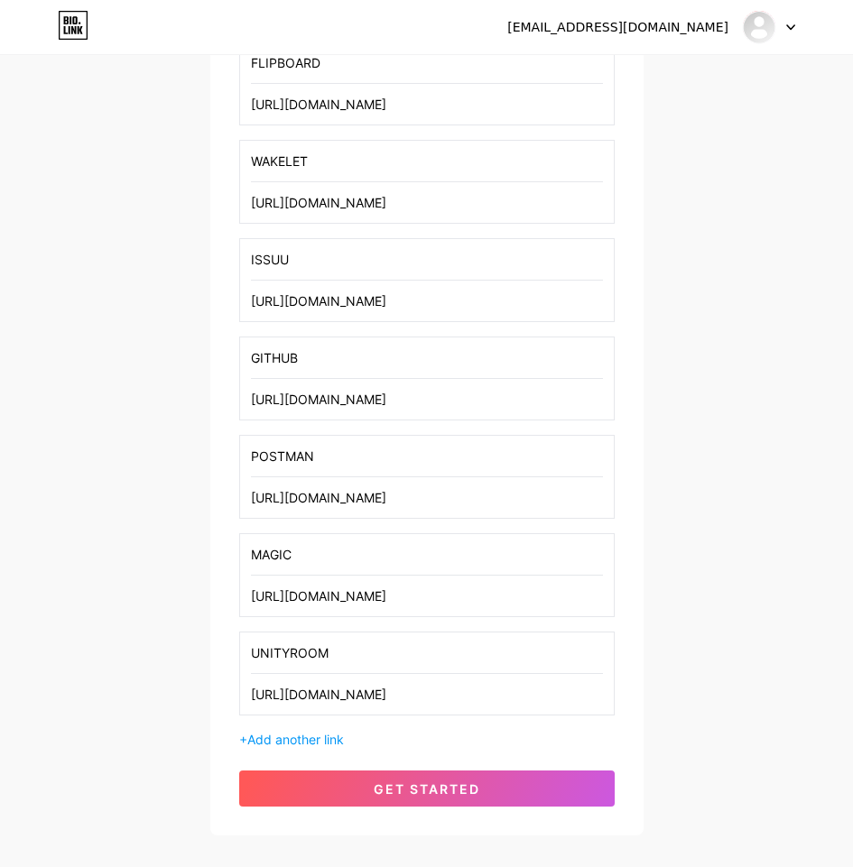
type input "[URL][DOMAIN_NAME]"
click at [285, 751] on div "VK8UKCOM Add your first link BLOGGER BLOGGER PROFILE: [URL][DOMAIN_NAME] TWITTE…" at bounding box center [426, 93] width 375 height 1425
click at [285, 739] on span "Add another link" at bounding box center [295, 739] width 97 height 15
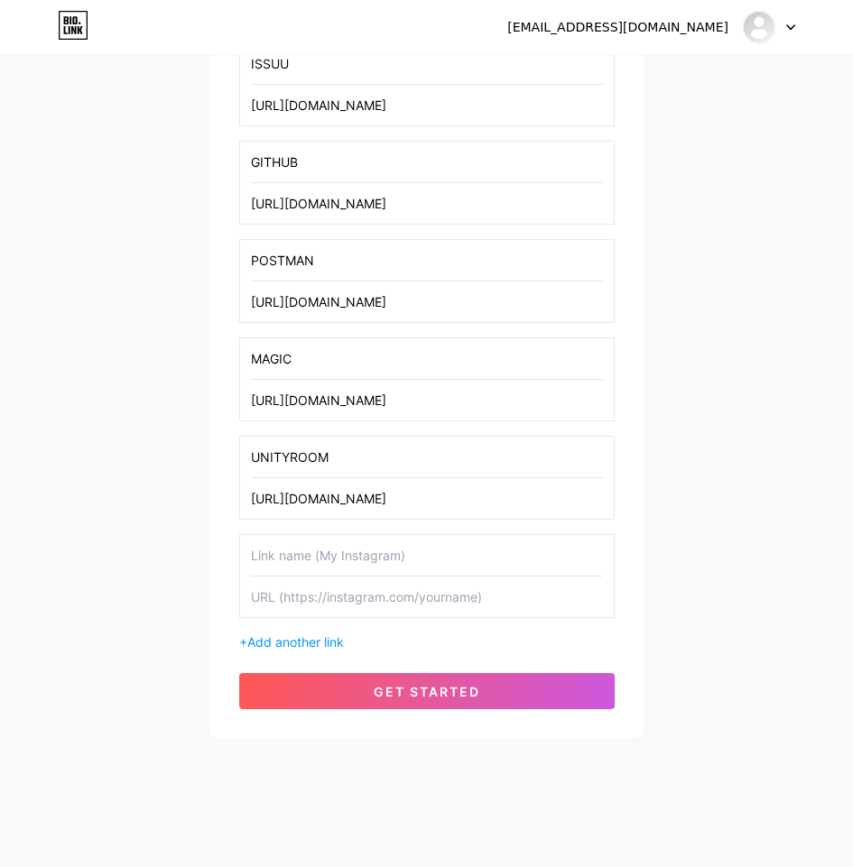
scroll to position [1028, 0]
click at [319, 561] on input "text" at bounding box center [427, 554] width 352 height 41
paste input "BABELCUBE"
type input "BABELCUBE"
click at [312, 587] on input "text" at bounding box center [427, 596] width 352 height 41
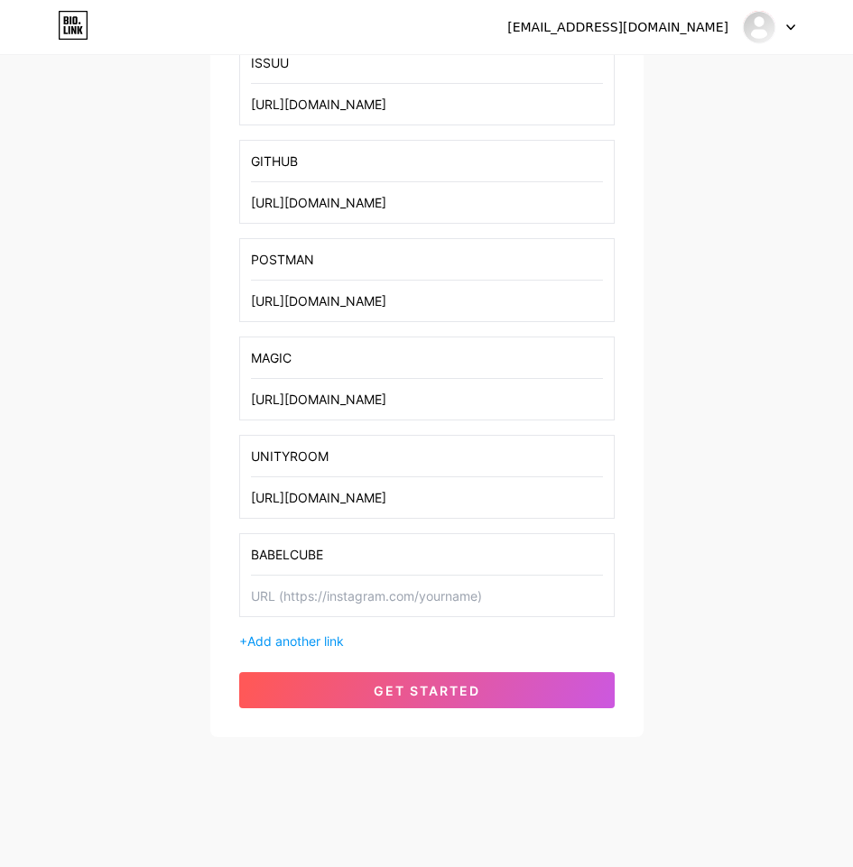
paste input "[URL][DOMAIN_NAME]"
type input "[URL][DOMAIN_NAME]"
click at [310, 642] on span "Add another link" at bounding box center [295, 640] width 97 height 15
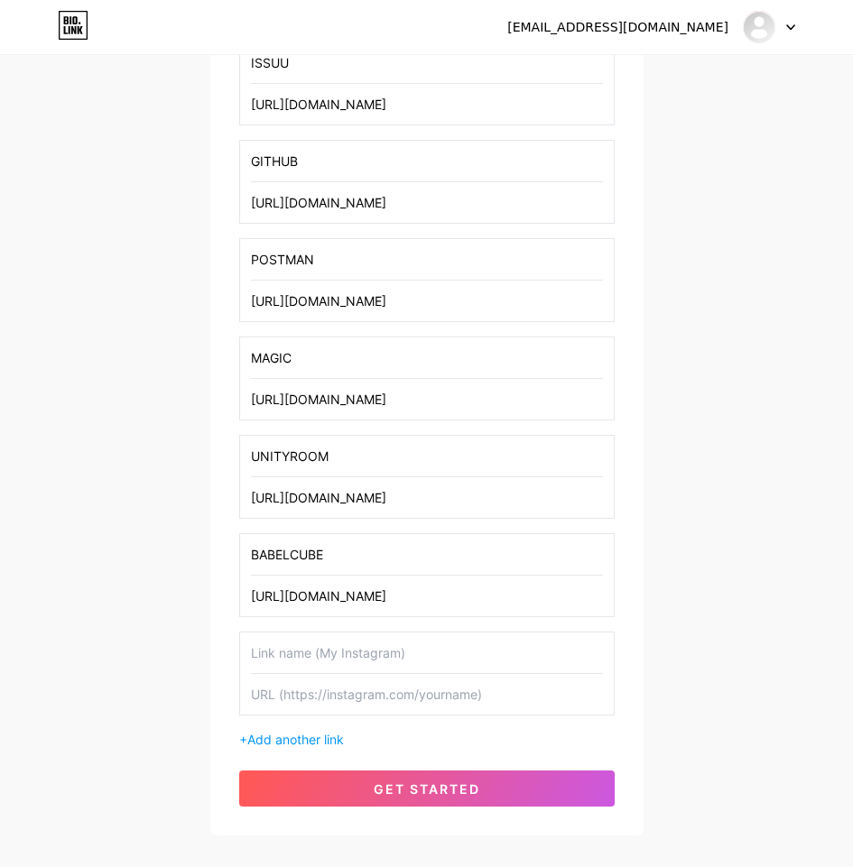
click at [338, 657] on input "text" at bounding box center [427, 652] width 352 height 41
paste input "VEVIOZ"
type input "VEVIOZ"
click at [362, 696] on input "text" at bounding box center [427, 694] width 352 height 41
paste input "[URL][DOMAIN_NAME]"
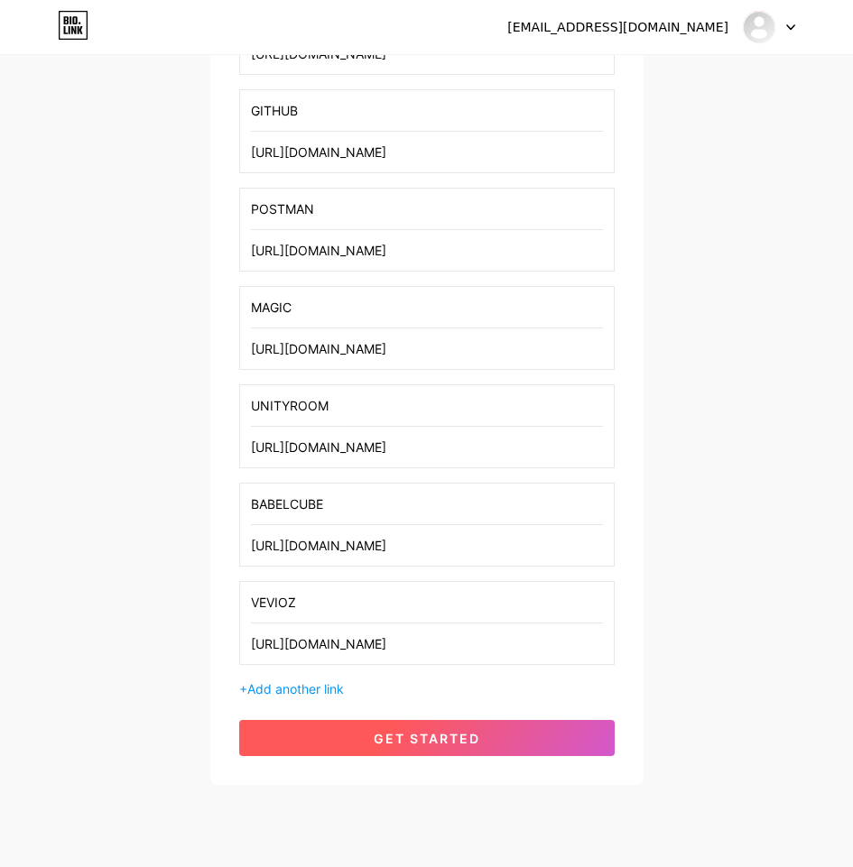
scroll to position [1127, 0]
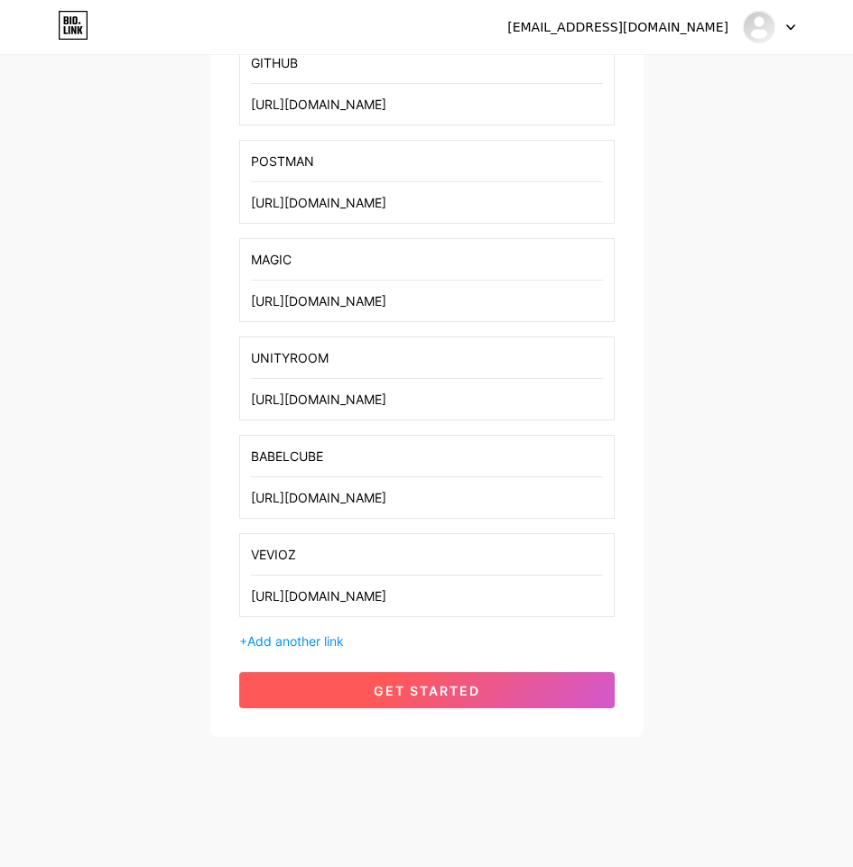
type input "[URL][DOMAIN_NAME]"
click at [421, 683] on span "get started" at bounding box center [426, 690] width 106 height 15
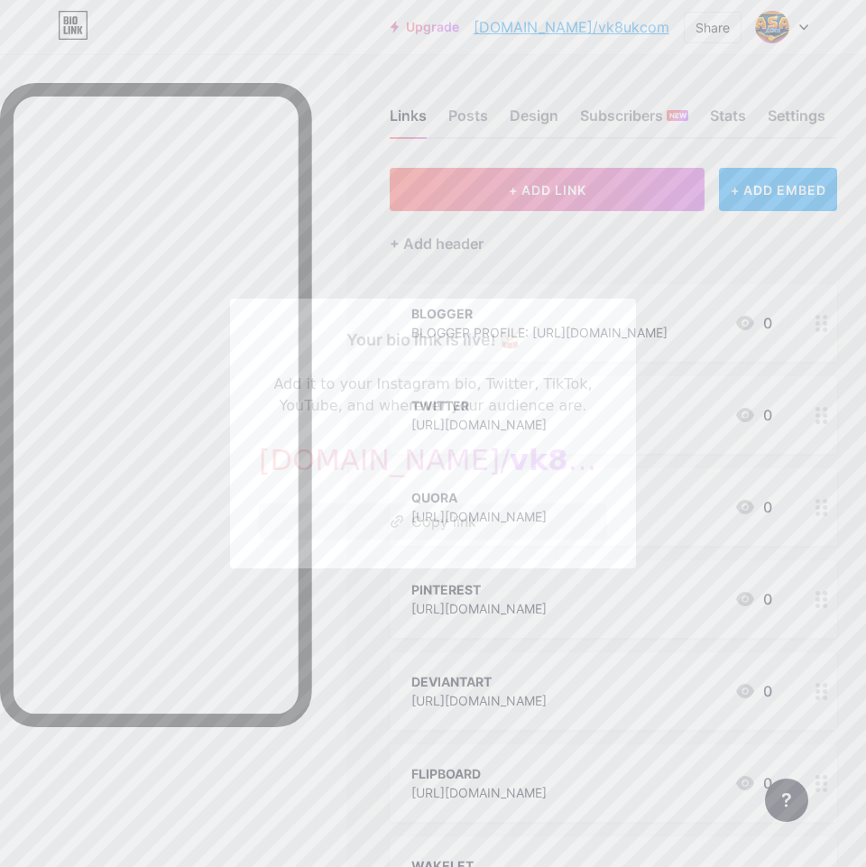
click at [457, 515] on button "Copy link" at bounding box center [433, 521] width 348 height 36
click at [701, 254] on div at bounding box center [433, 433] width 866 height 867
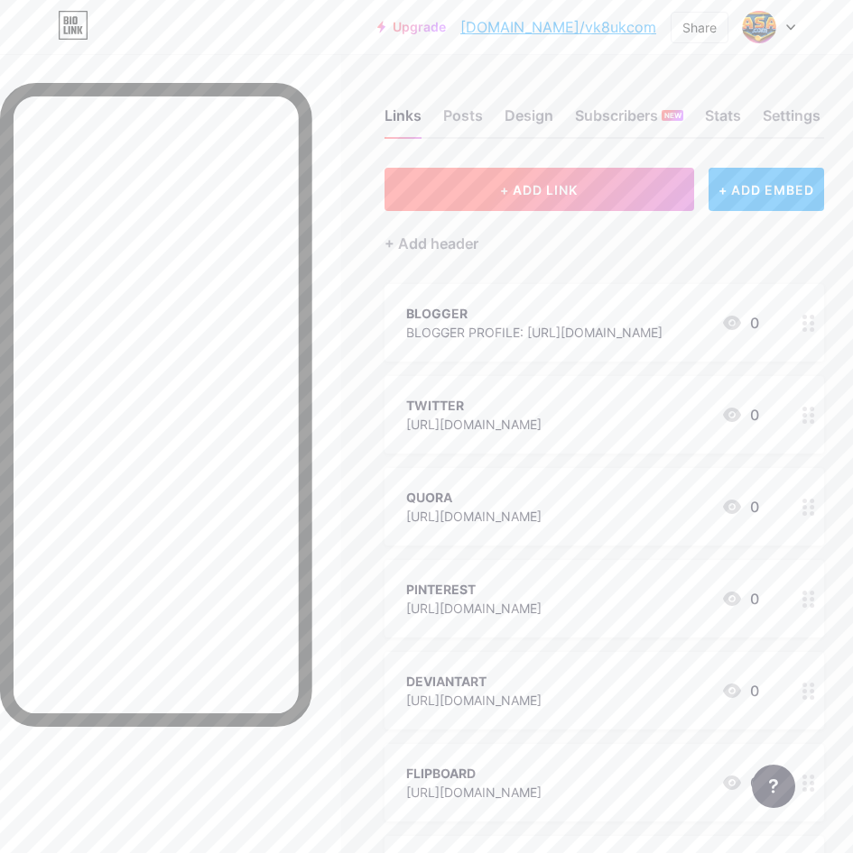
click at [611, 196] on button "+ ADD LINK" at bounding box center [538, 189] width 309 height 43
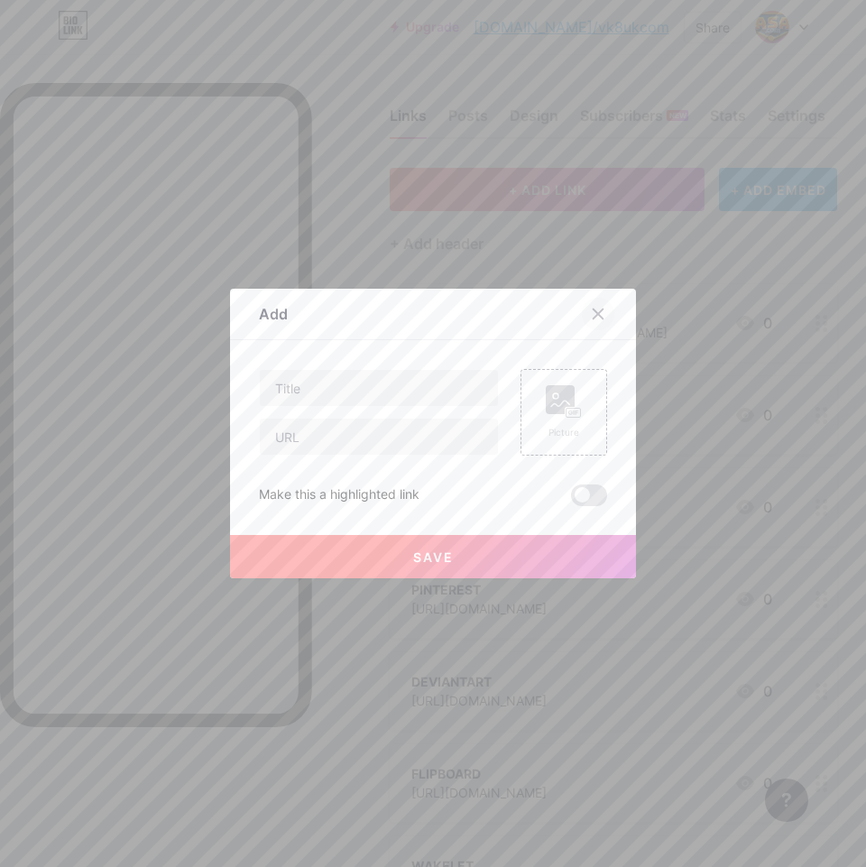
click at [585, 306] on div at bounding box center [598, 314] width 32 height 32
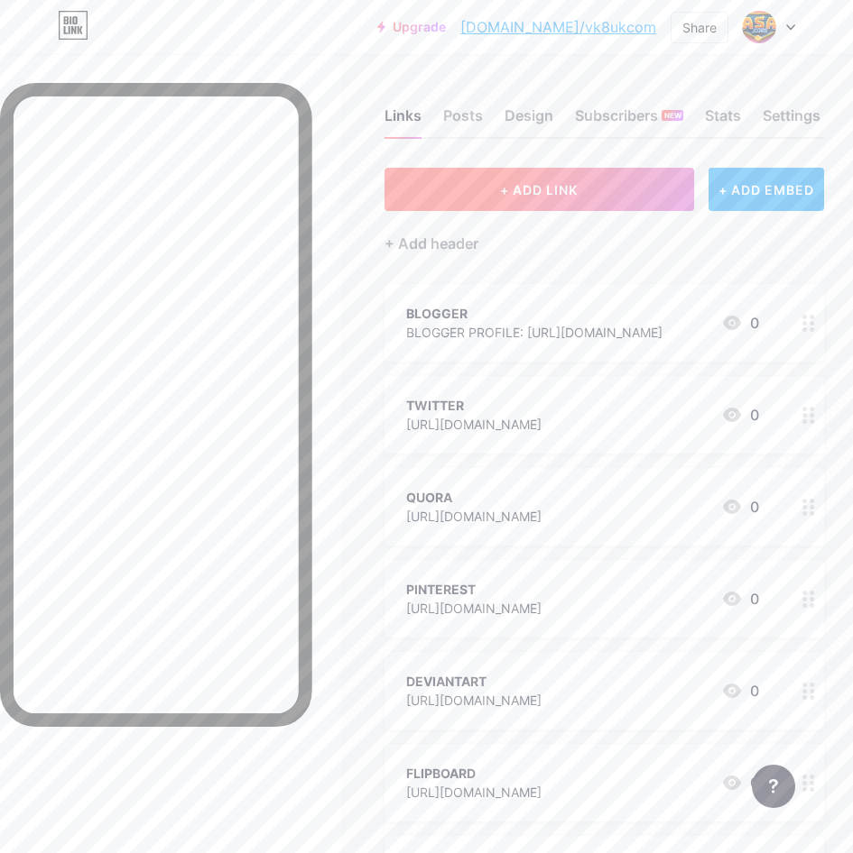
click at [523, 189] on span "+ ADD LINK" at bounding box center [539, 189] width 78 height 15
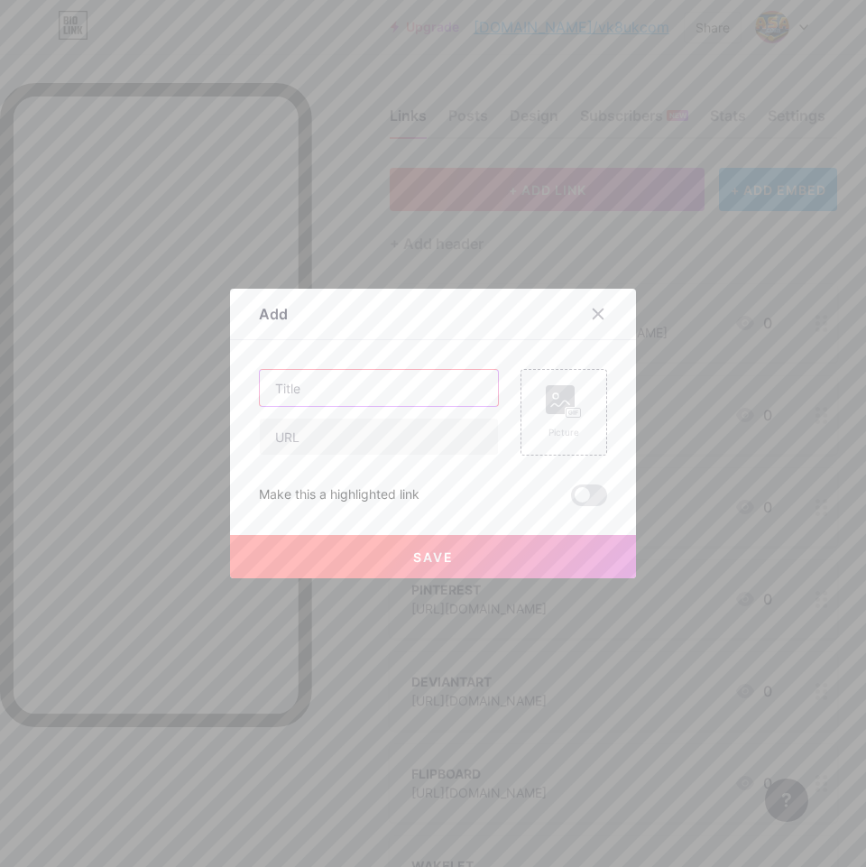
click at [332, 392] on input "text" at bounding box center [379, 388] width 238 height 36
paste input "CHECKLI"
type input "CHECKLI"
click at [396, 443] on input "text" at bounding box center [379, 437] width 238 height 36
paste input "[URL][DOMAIN_NAME]"
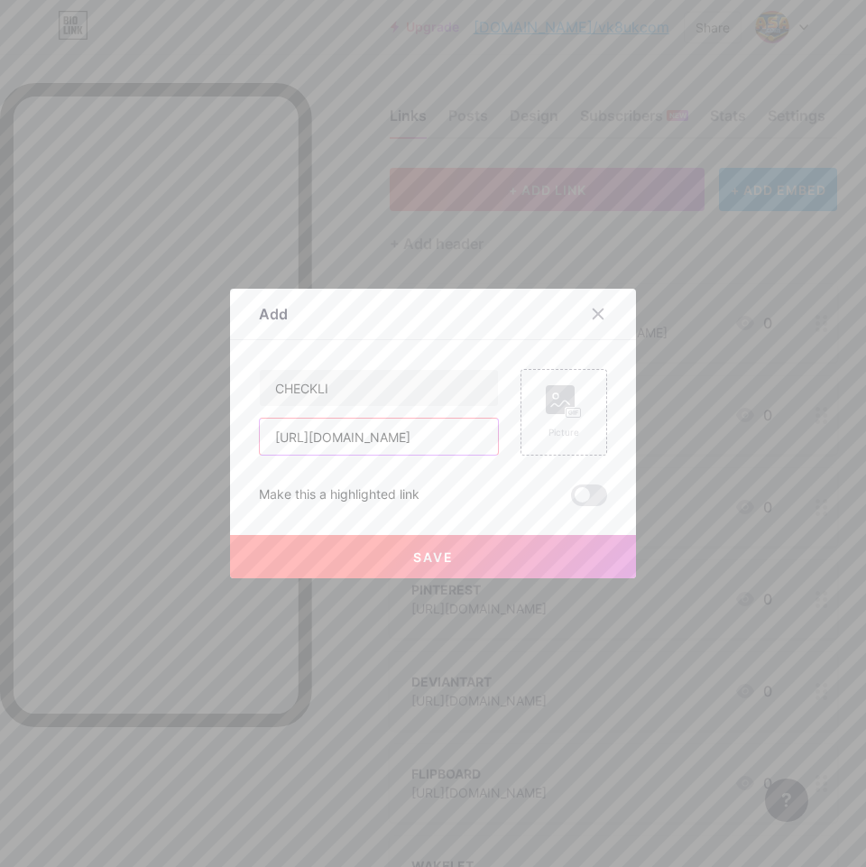
scroll to position [0, 5]
type input "[URL][DOMAIN_NAME]"
click at [394, 557] on button "Save" at bounding box center [433, 556] width 406 height 43
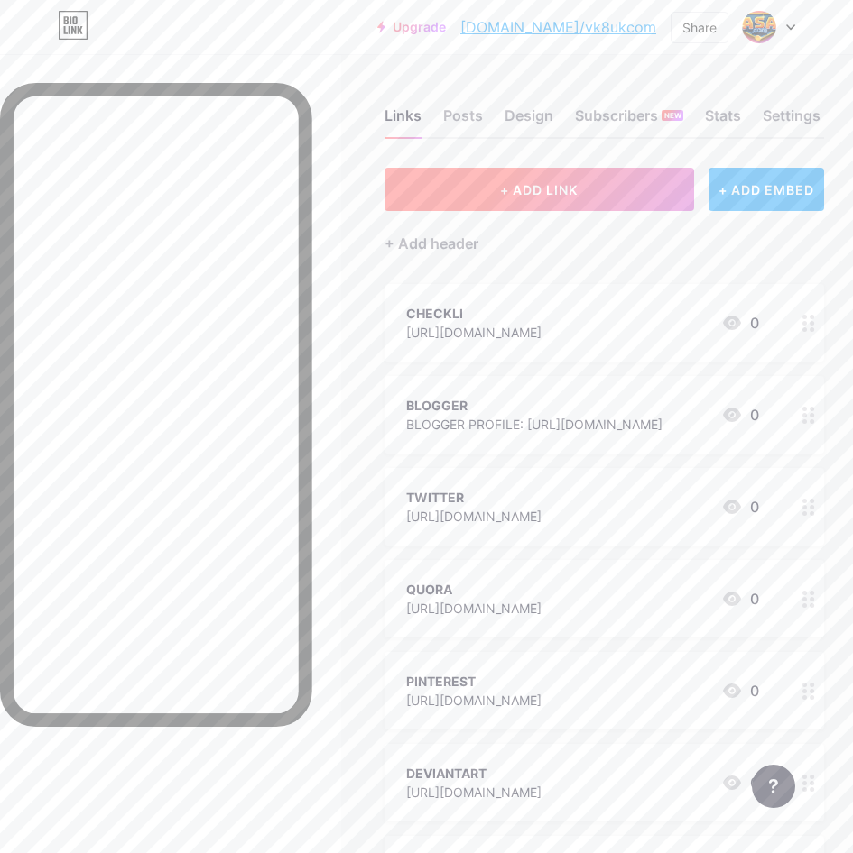
click at [551, 196] on span "+ ADD LINK" at bounding box center [539, 189] width 78 height 15
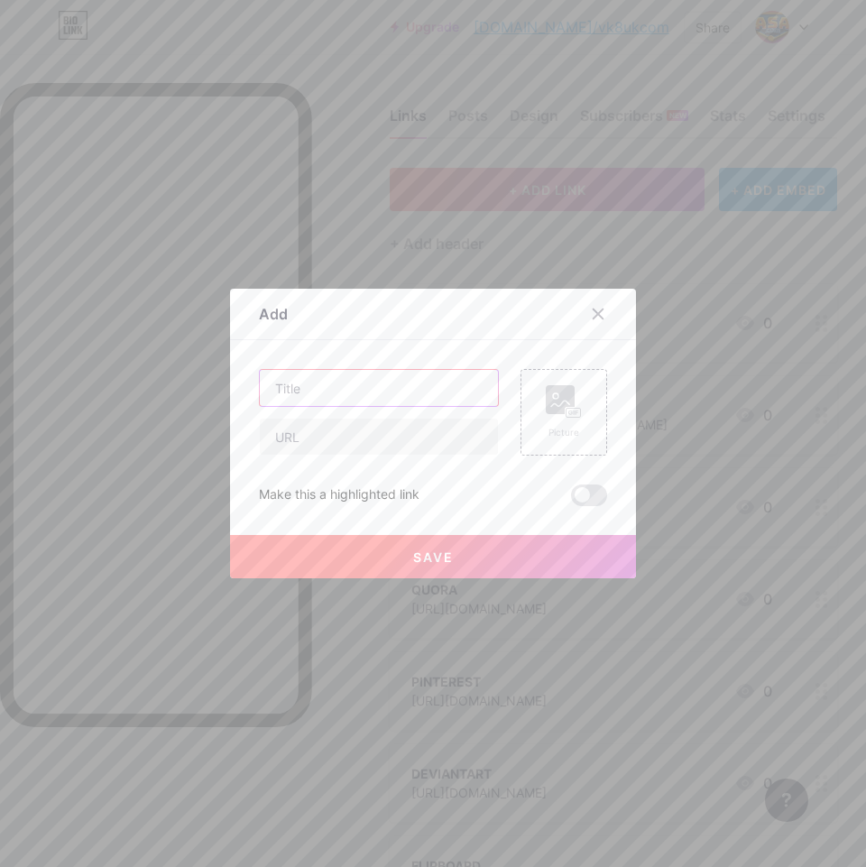
click at [311, 394] on input "text" at bounding box center [379, 388] width 238 height 36
paste input "BITBUCKET"
type input "BITBUCKET"
click at [350, 428] on input "text" at bounding box center [379, 437] width 238 height 36
paste input "[URL][DOMAIN_NAME]"
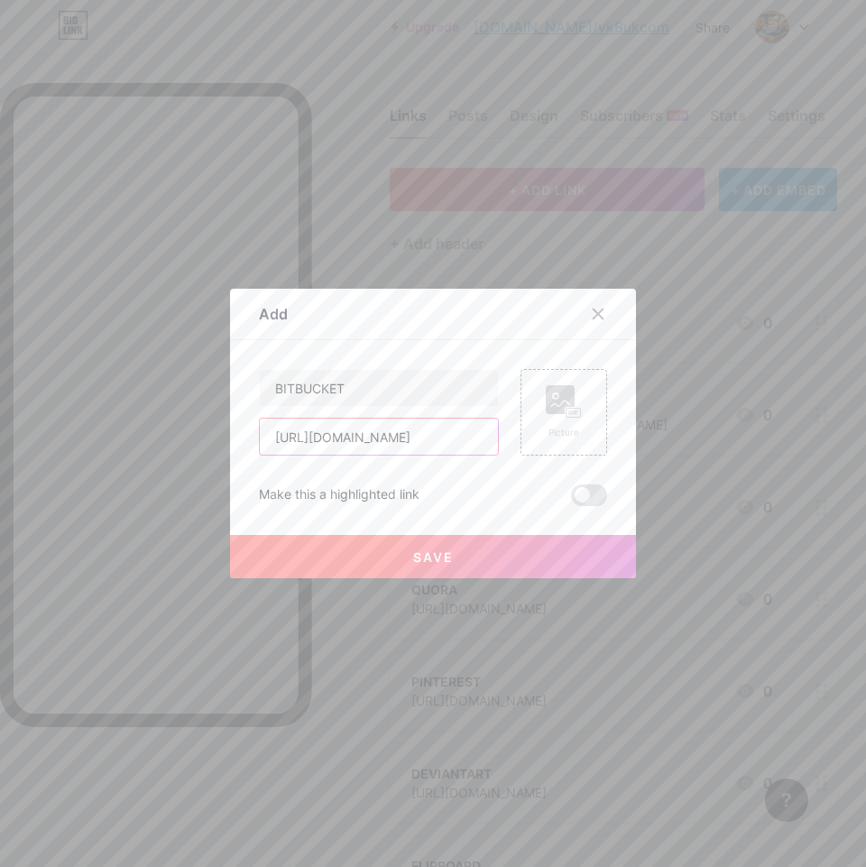
type input "[URL][DOMAIN_NAME]"
click at [368, 570] on button "Save" at bounding box center [433, 556] width 406 height 43
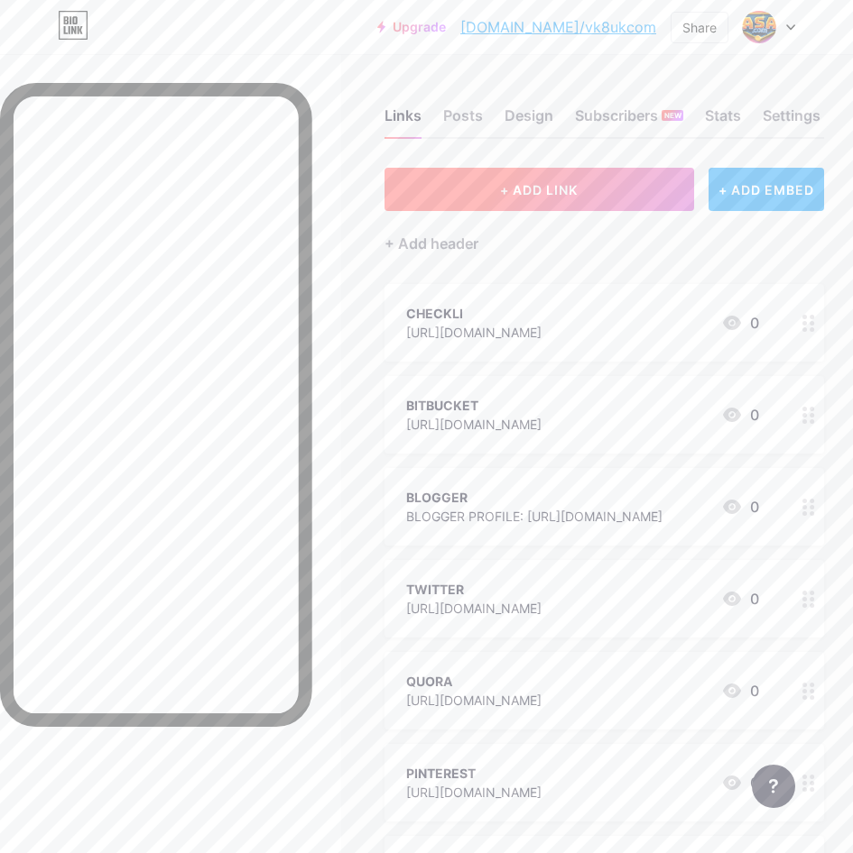
click at [477, 185] on button "+ ADD LINK" at bounding box center [538, 189] width 309 height 43
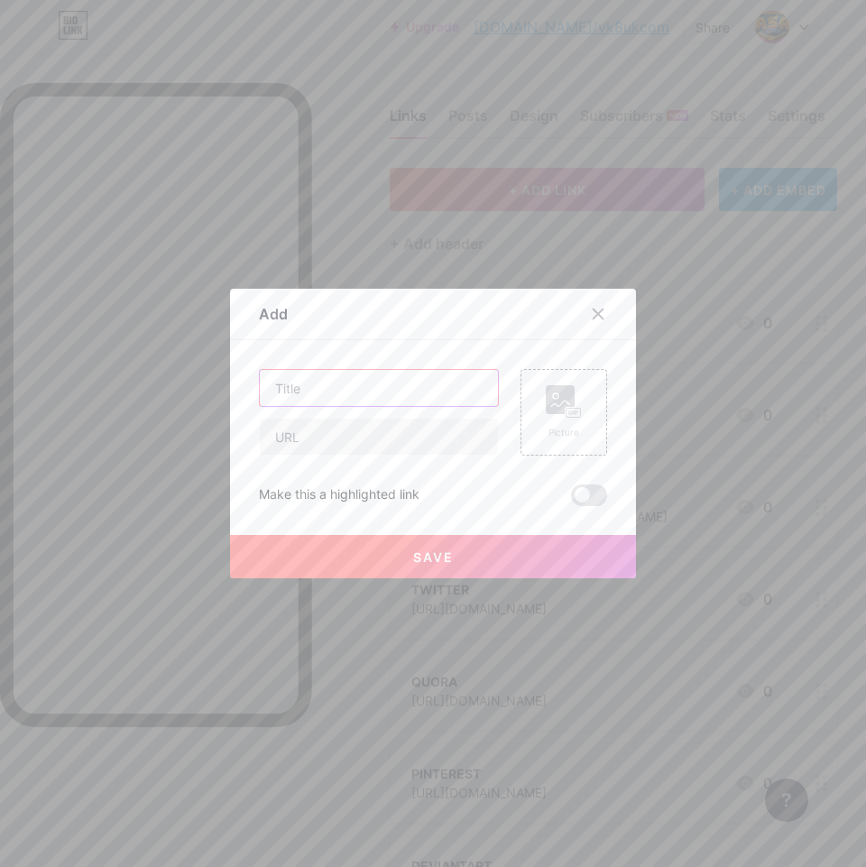
click at [355, 401] on input "text" at bounding box center [379, 388] width 238 height 36
paste input "TWITCH"
type input "TWITCH"
click at [285, 442] on input "text" at bounding box center [379, 437] width 238 height 36
paste input "[URL][DOMAIN_NAME]"
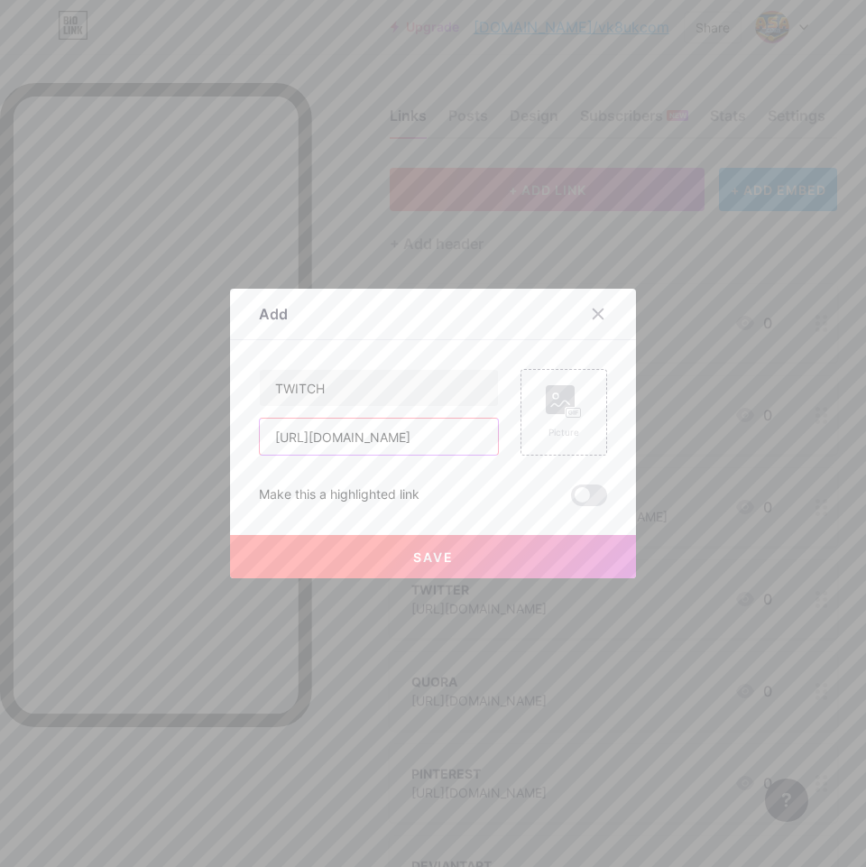
scroll to position [0, 25]
type input "[URL][DOMAIN_NAME]"
click at [359, 557] on button "Save" at bounding box center [433, 556] width 406 height 43
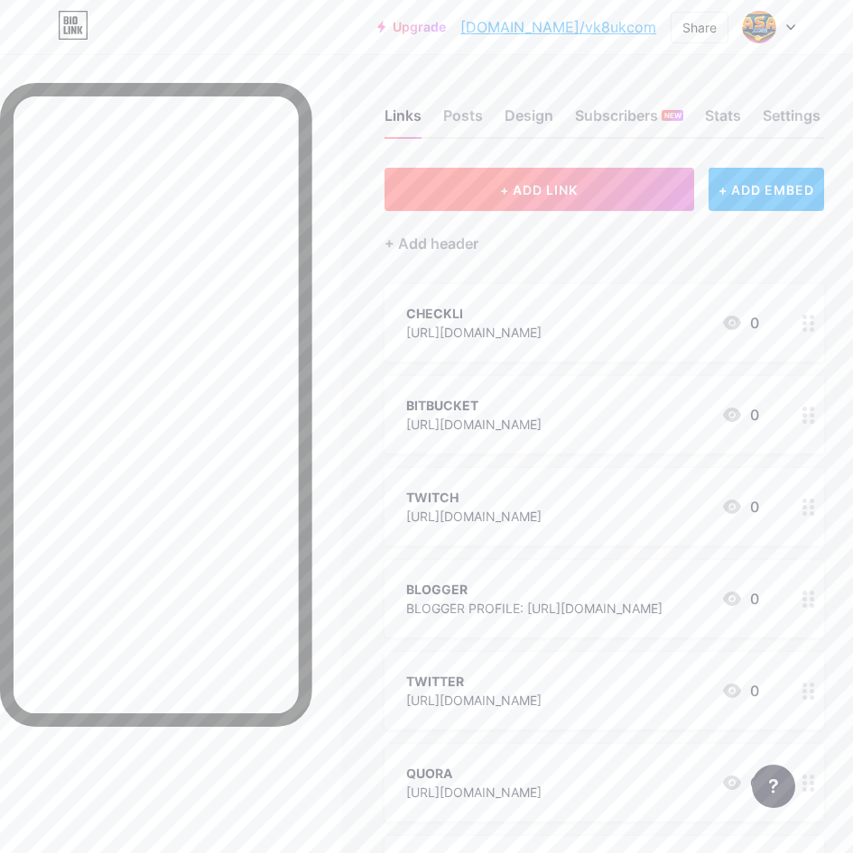
click at [510, 195] on span "+ ADD LINK" at bounding box center [539, 189] width 78 height 15
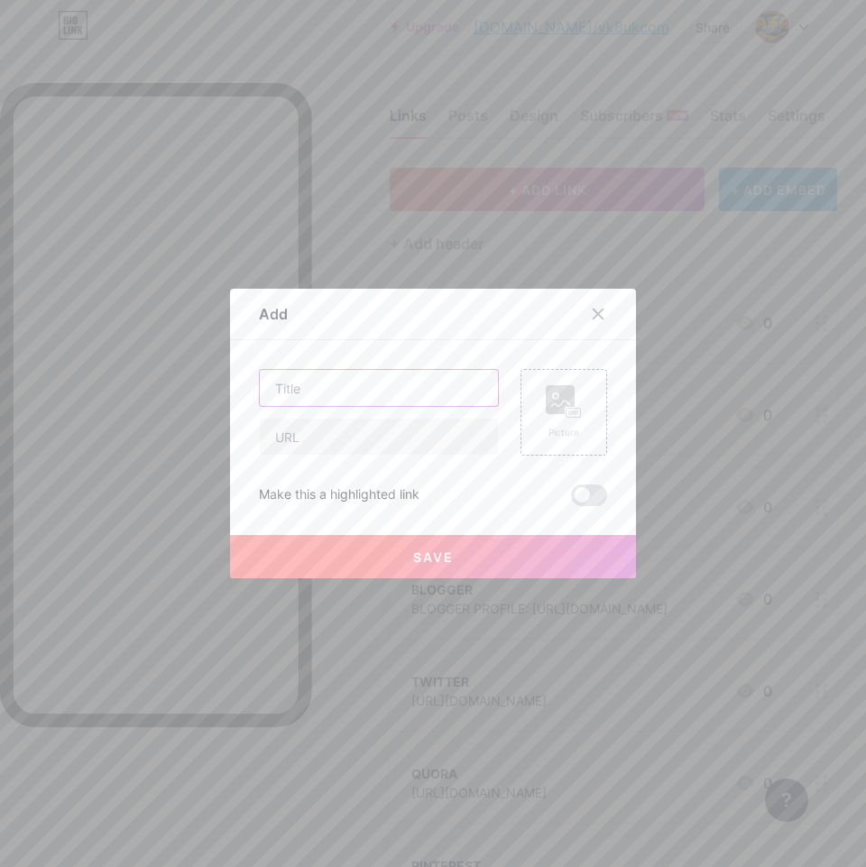
click at [383, 402] on input "text" at bounding box center [379, 388] width 238 height 36
paste input "TUMBLR"
type input "TUMBLR"
click at [394, 440] on input "text" at bounding box center [379, 437] width 238 height 36
paste input "[URL][DOMAIN_NAME]"
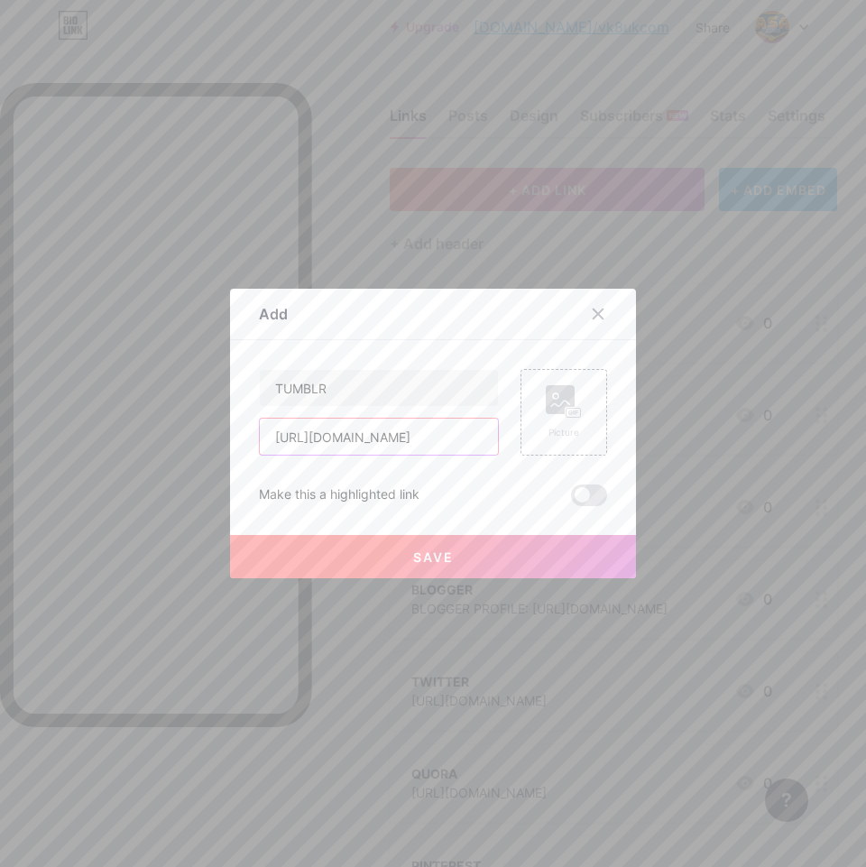
scroll to position [0, 7]
type input "[URL][DOMAIN_NAME]"
click at [390, 556] on button "Save" at bounding box center [433, 556] width 406 height 43
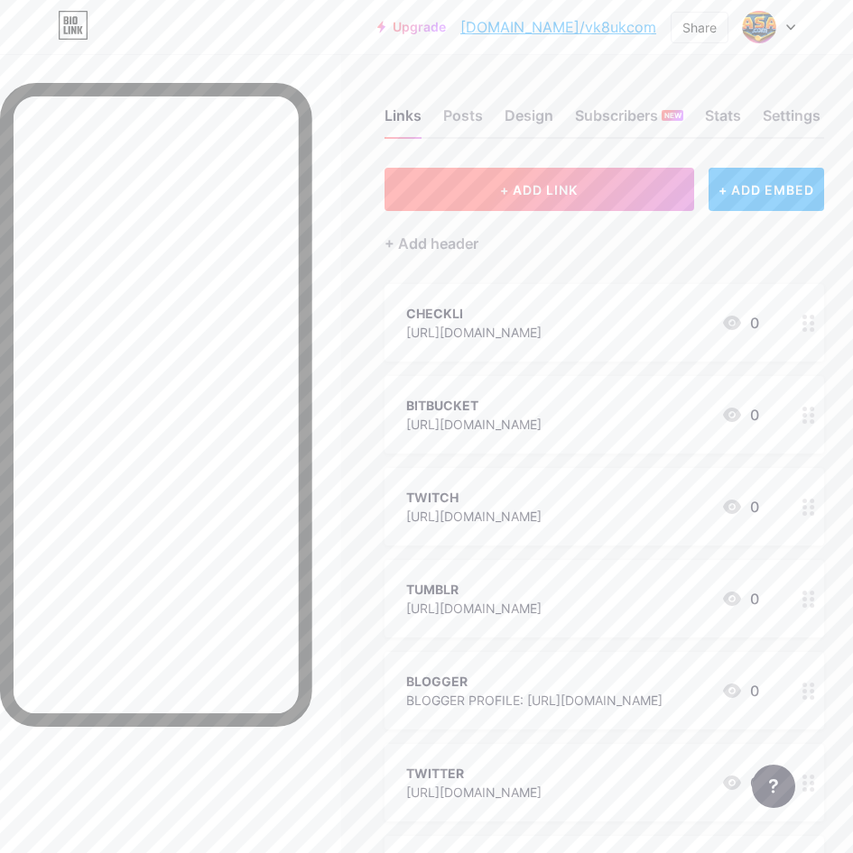
click at [495, 195] on button "+ ADD LINK" at bounding box center [538, 189] width 309 height 43
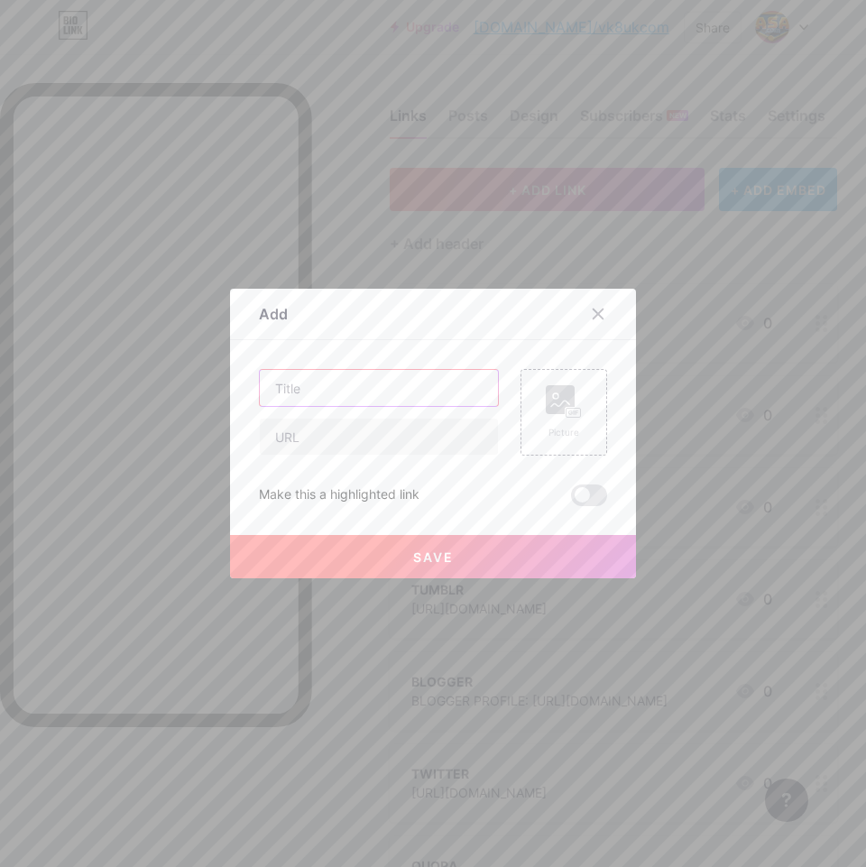
click at [405, 384] on input "text" at bounding box center [379, 388] width 238 height 36
paste input "PATREON"
type input "PATREON"
click at [353, 433] on input "text" at bounding box center [379, 437] width 238 height 36
paste input "[URL][DOMAIN_NAME]"
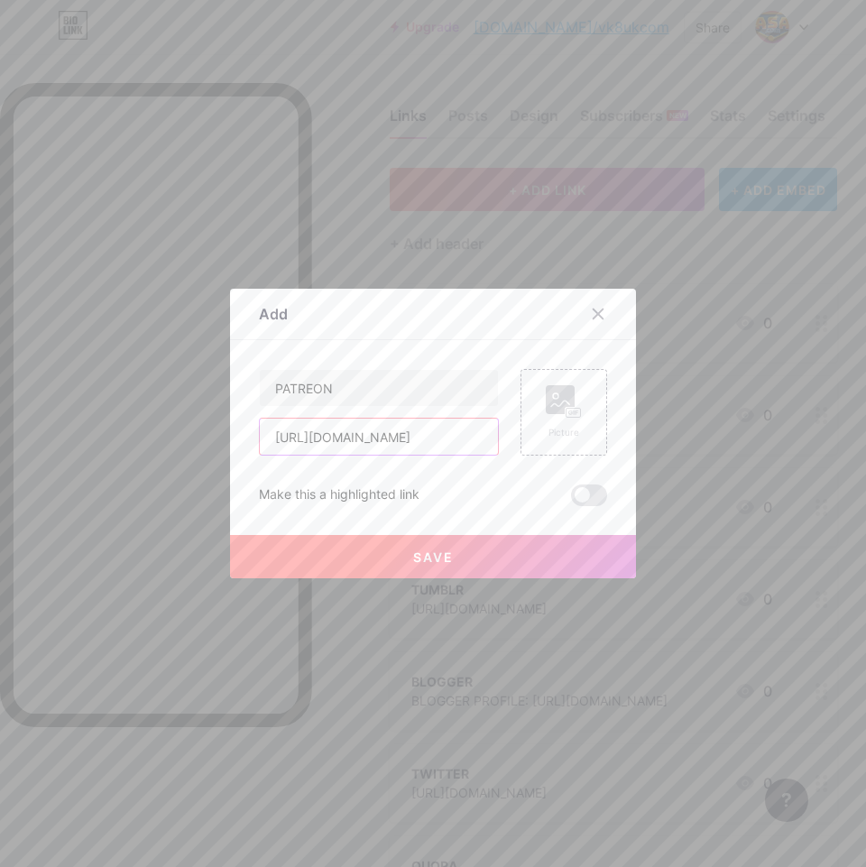
scroll to position [0, 35]
type input "[URL][DOMAIN_NAME]"
click at [442, 559] on span "Save" at bounding box center [433, 556] width 41 height 15
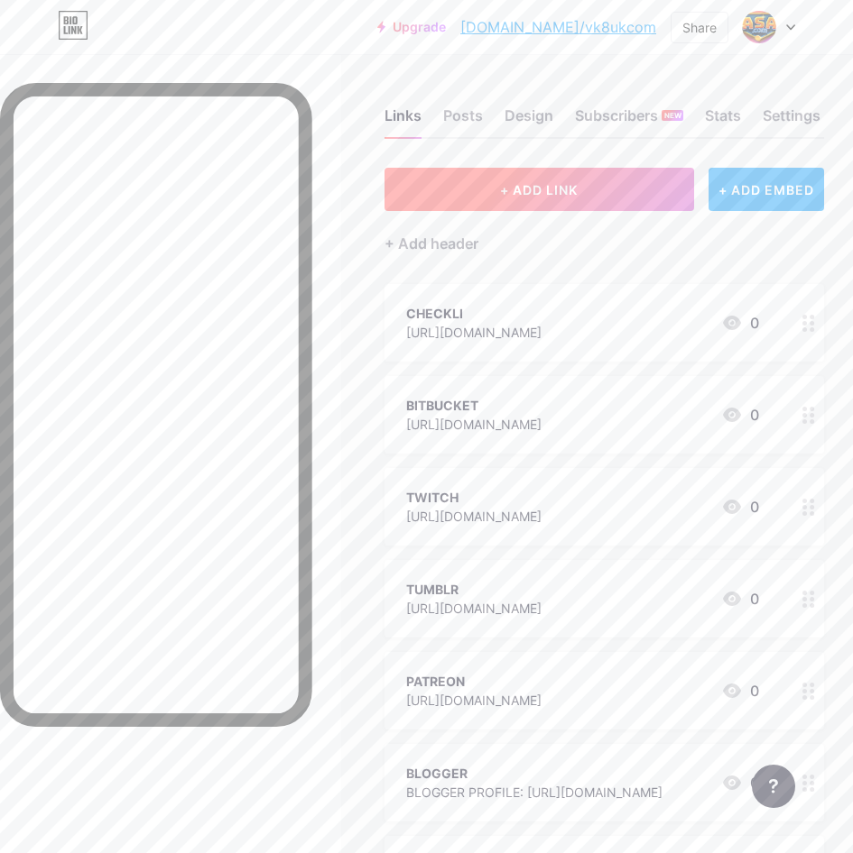
click at [509, 200] on button "+ ADD LINK" at bounding box center [538, 189] width 309 height 43
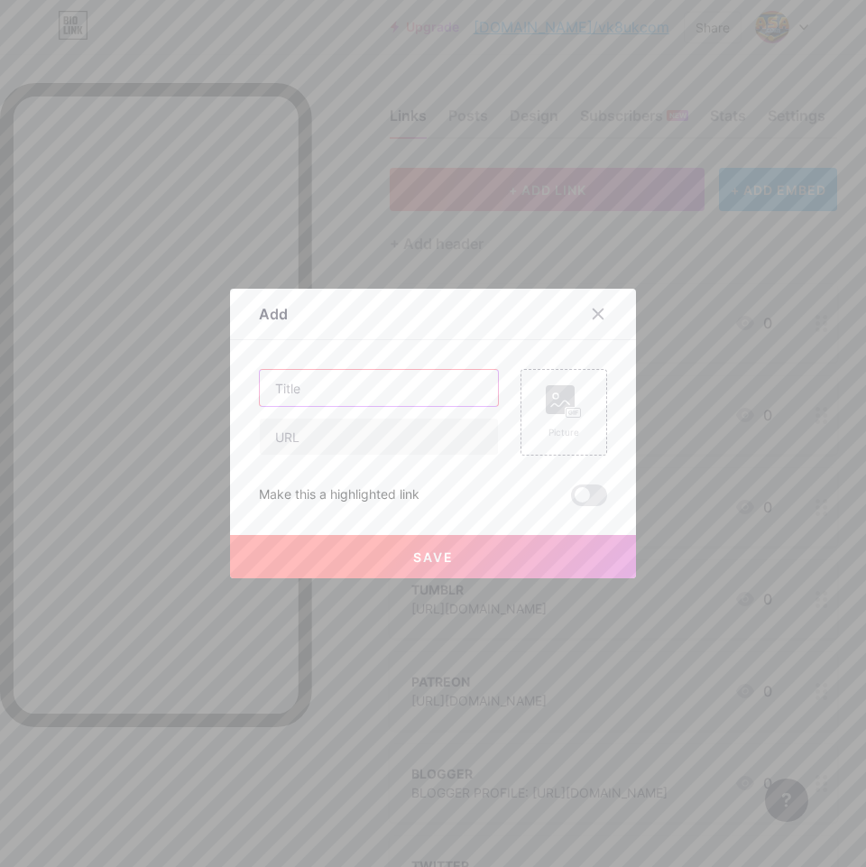
click at [344, 376] on input "text" at bounding box center [379, 388] width 238 height 36
paste input "GIST.GITHUB"
type input "GIST.GITHUB"
click at [329, 420] on input "text" at bounding box center [379, 437] width 238 height 36
paste input "[URL][DOMAIN_NAME]"
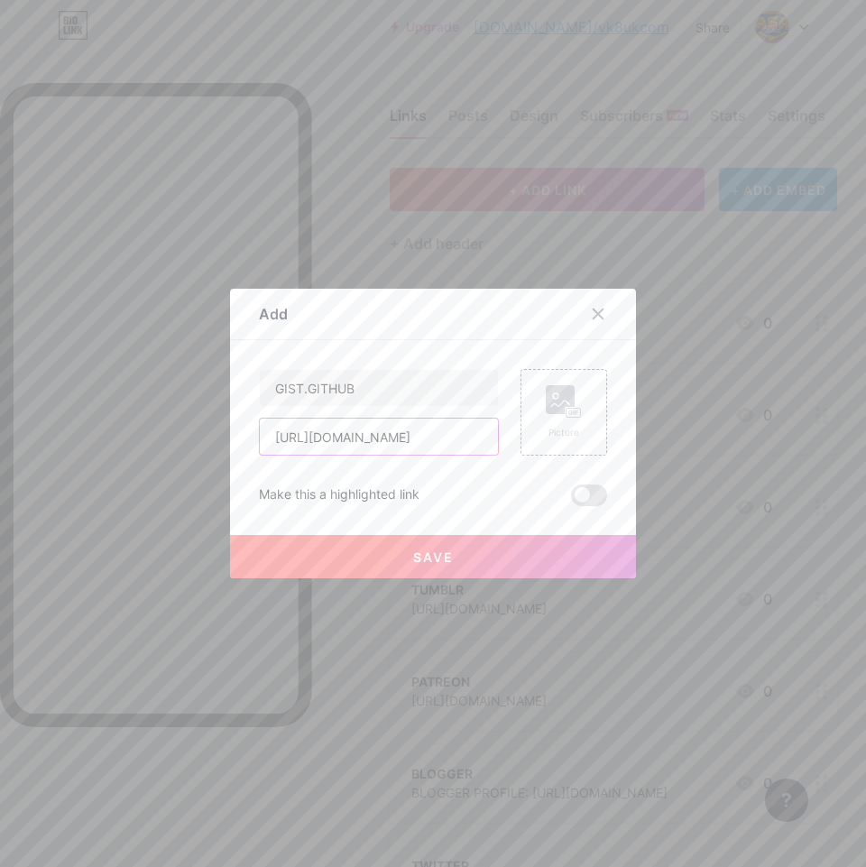
scroll to position [0, 4]
type input "[URL][DOMAIN_NAME]"
click at [325, 556] on button "Save" at bounding box center [433, 556] width 406 height 43
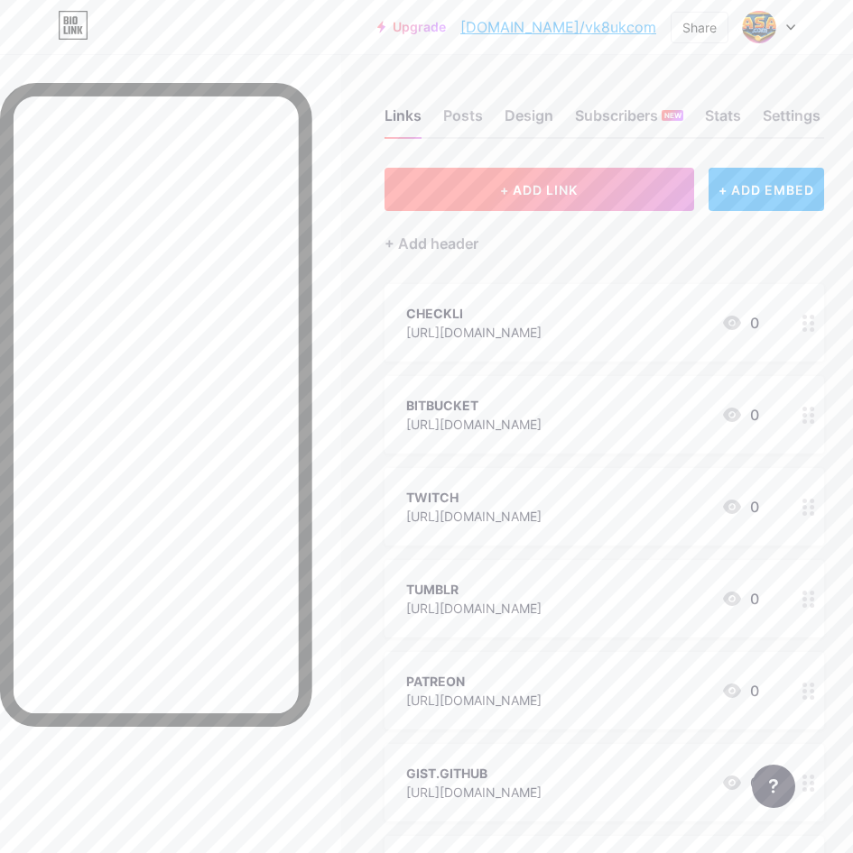
click at [444, 211] on div "+ Add header" at bounding box center [603, 233] width 439 height 44
click at [521, 177] on button "+ ADD LINK" at bounding box center [538, 189] width 309 height 43
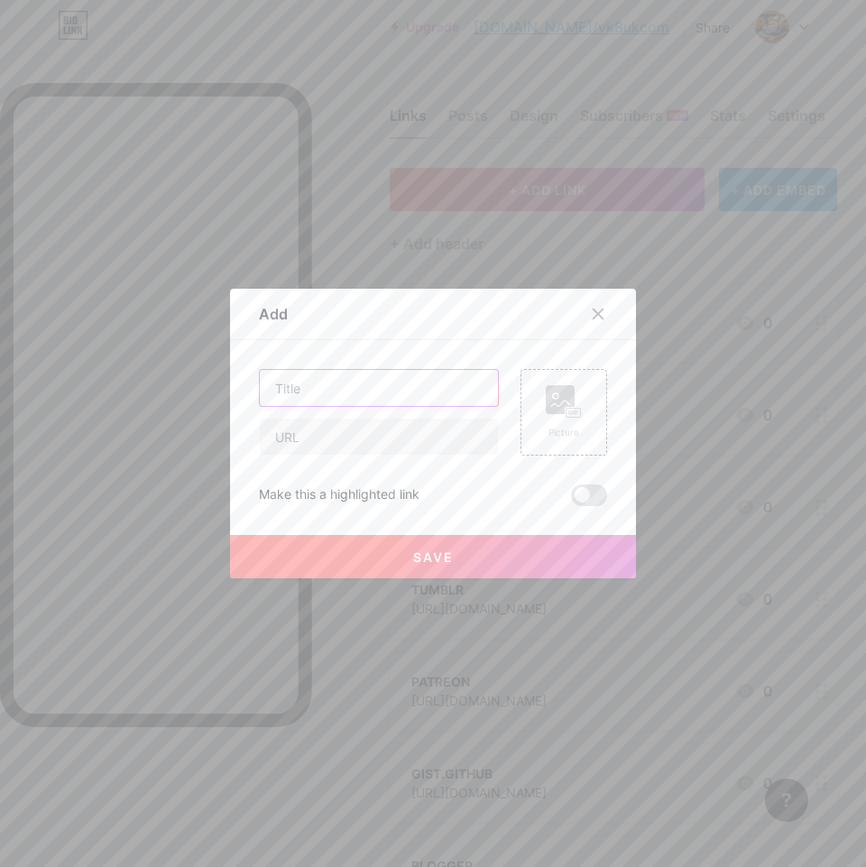
click at [339, 392] on input "text" at bounding box center [379, 388] width 238 height 36
paste input "BEHANCE"
type input "BEHANCE"
click at [337, 447] on input "text" at bounding box center [379, 437] width 238 height 36
paste input "[URL][DOMAIN_NAME]"
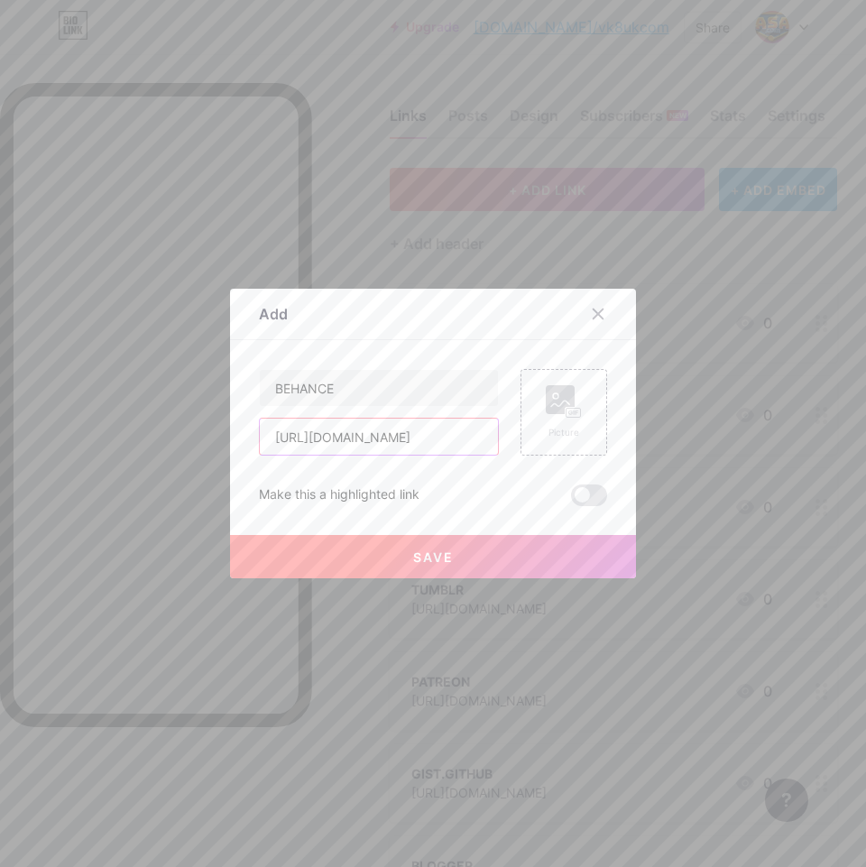
scroll to position [0, 9]
type input "[URL][DOMAIN_NAME]"
click at [375, 567] on button "Save" at bounding box center [433, 556] width 406 height 43
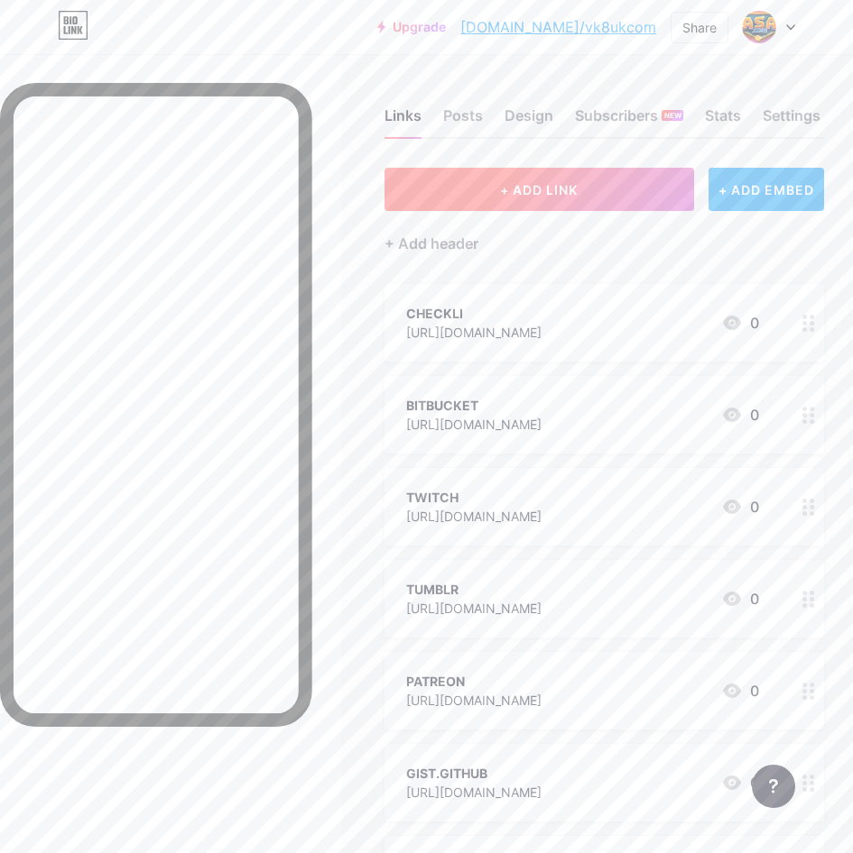
click at [475, 184] on button "+ ADD LINK" at bounding box center [538, 189] width 309 height 43
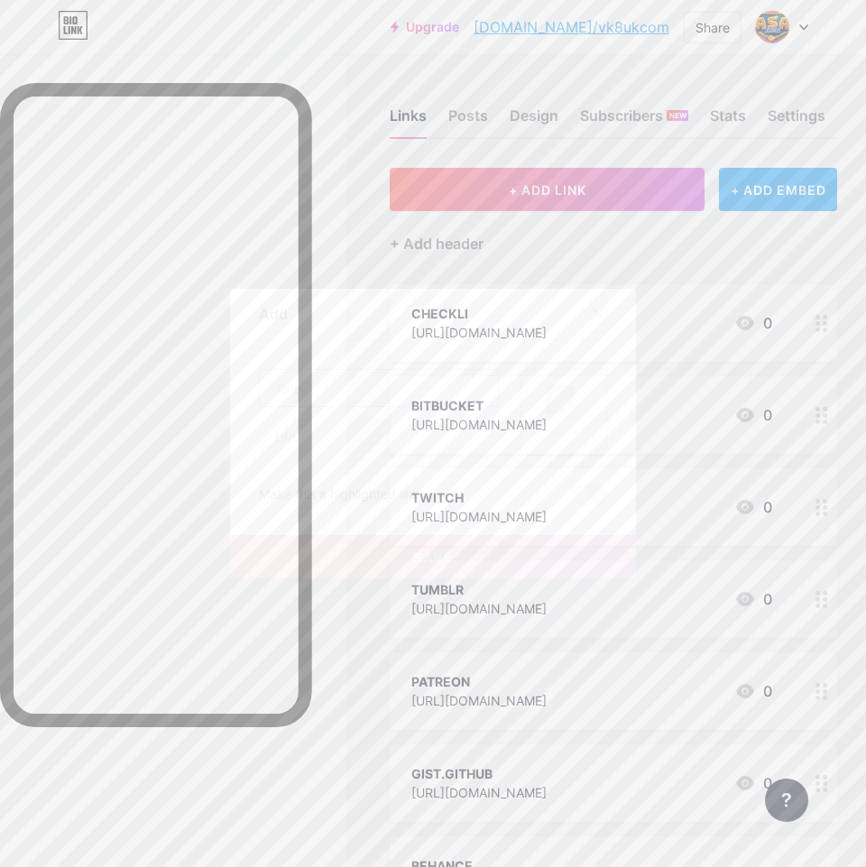
click at [314, 400] on input "text" at bounding box center [379, 388] width 238 height 36
paste input "YOUTUBE"
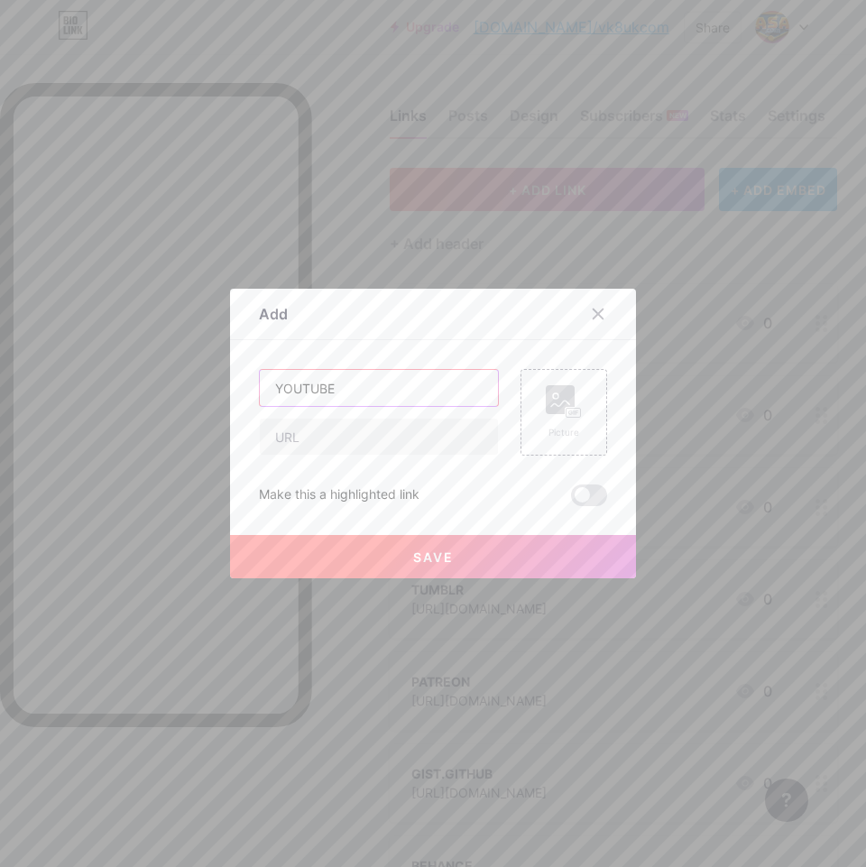
type input "YOUTUBE"
click at [408, 438] on input "text" at bounding box center [379, 437] width 238 height 36
paste input "[URL][DOMAIN_NAME]"
type input "[URL][DOMAIN_NAME]"
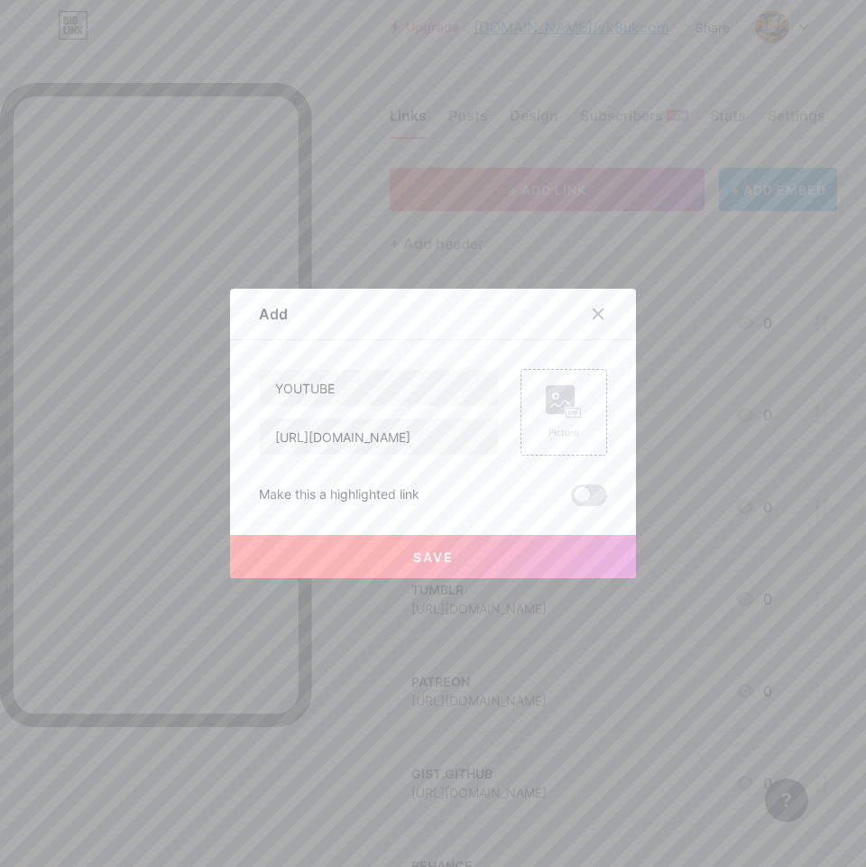
click at [410, 565] on button "Save" at bounding box center [433, 556] width 406 height 43
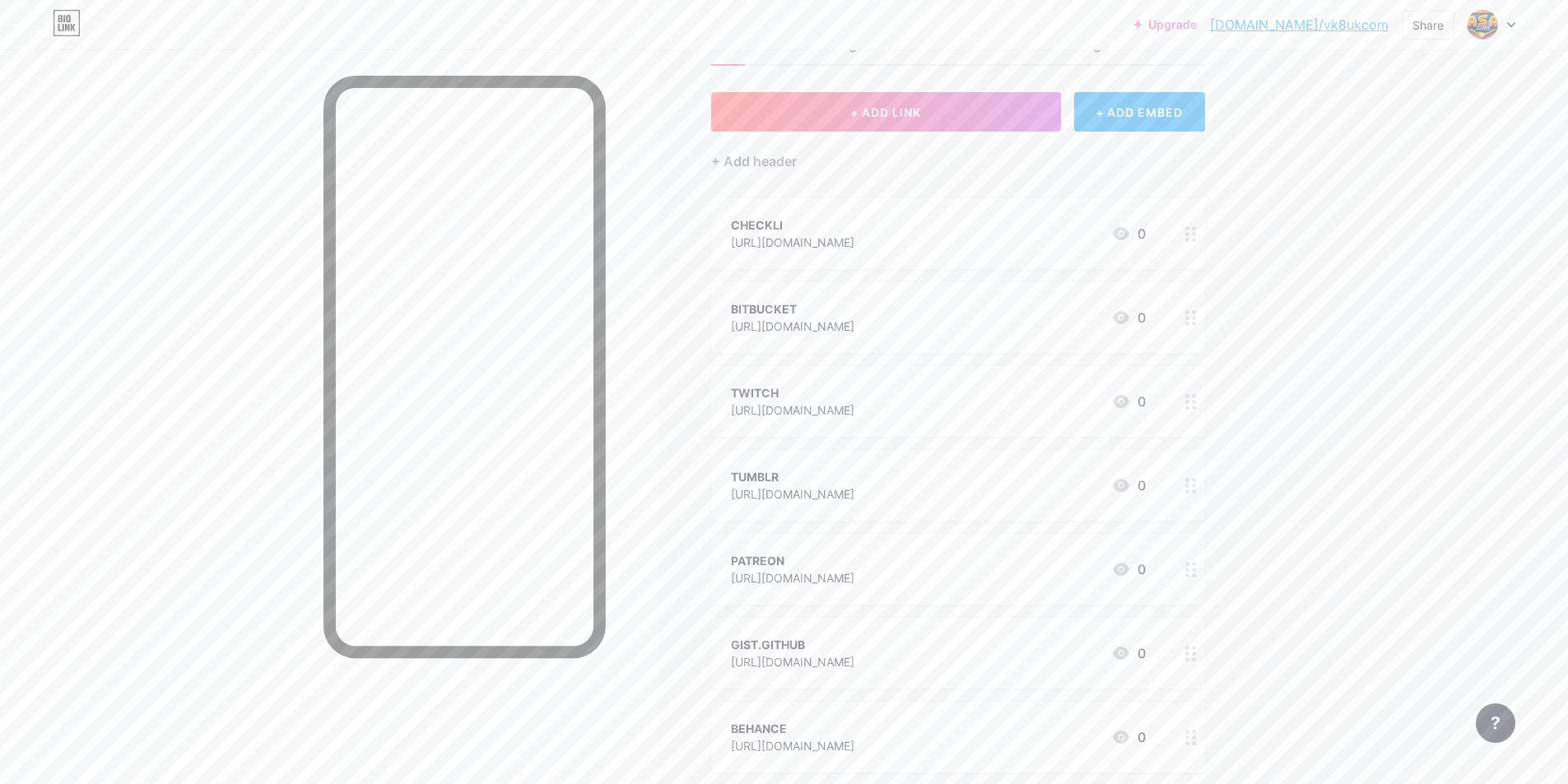
scroll to position [0, 0]
